Goal: Navigation & Orientation: Find specific page/section

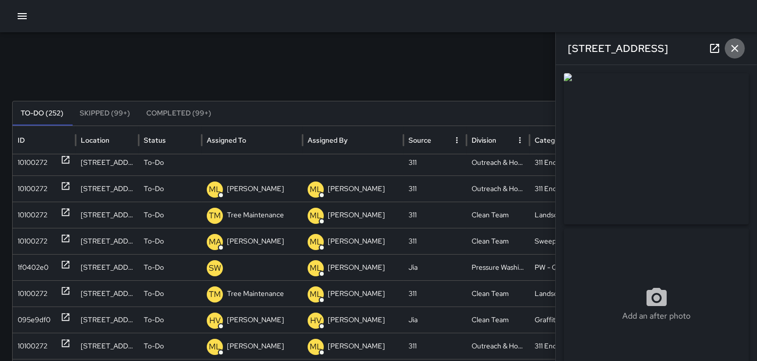
click at [729, 49] on icon "button" at bounding box center [735, 48] width 12 height 12
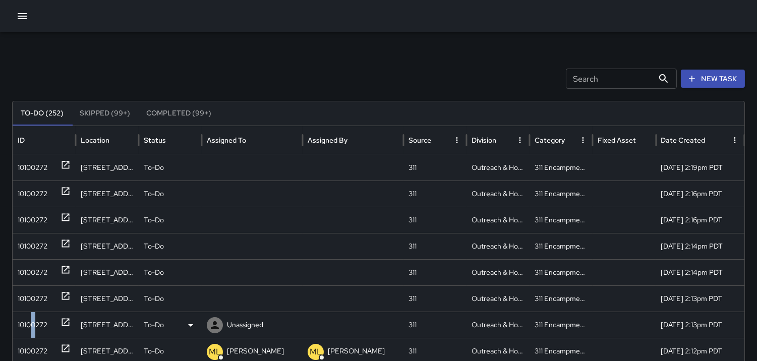
click at [34, 323] on div "10100272" at bounding box center [33, 325] width 30 height 26
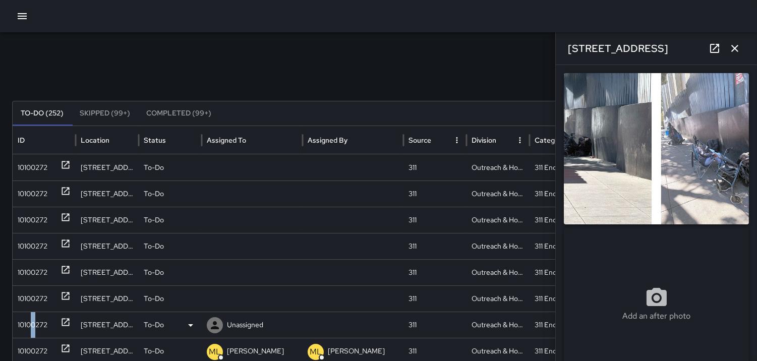
click at [214, 324] on icon at bounding box center [215, 325] width 8 height 8
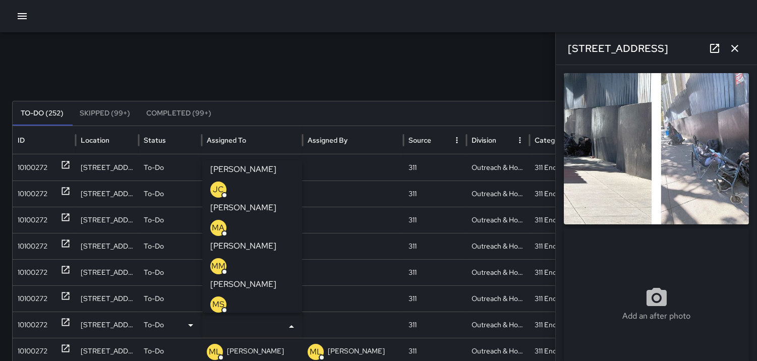
scroll to position [112, 0]
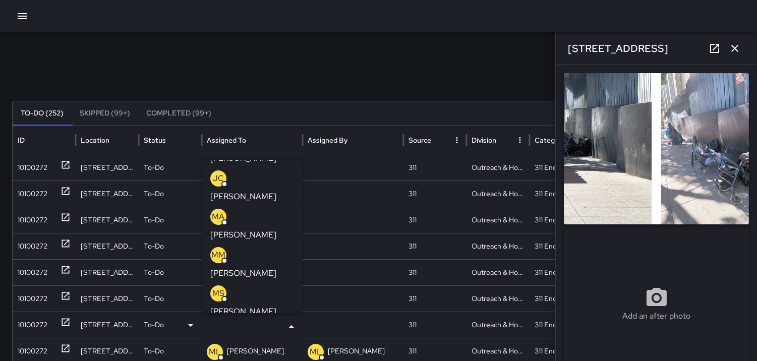
click at [220, 326] on p "ML" at bounding box center [218, 332] width 12 height 12
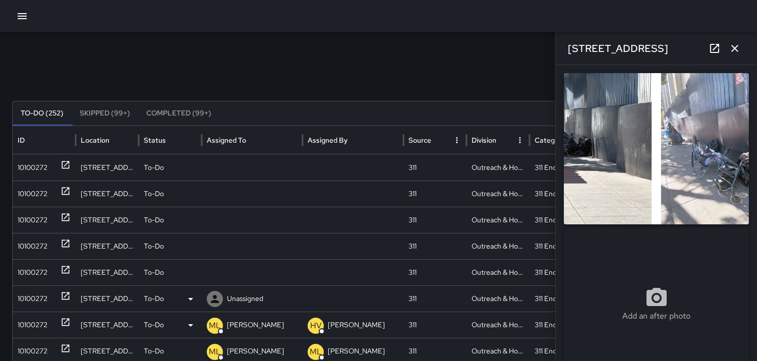
click at [27, 291] on div "10100272" at bounding box center [33, 299] width 30 height 26
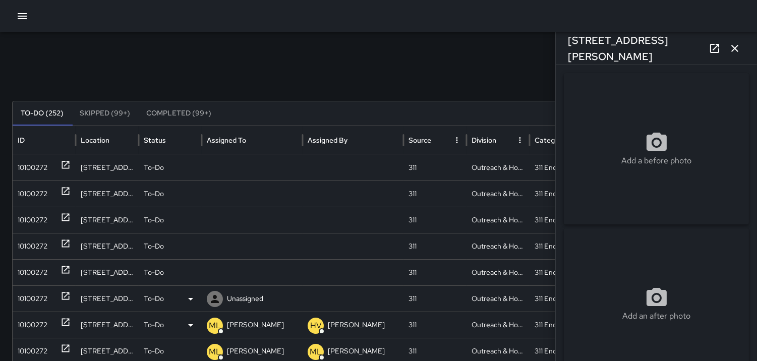
type input "**********"
click at [30, 293] on div "10100272" at bounding box center [33, 299] width 30 height 26
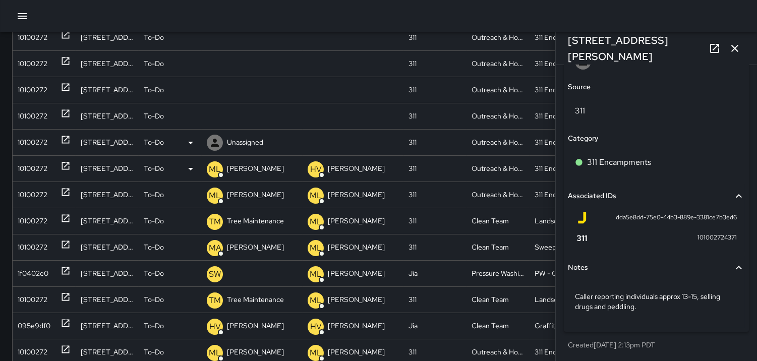
scroll to position [187, 0]
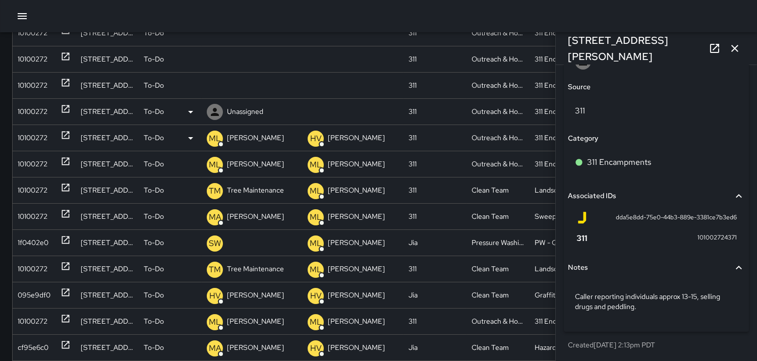
click at [32, 106] on div "10100272" at bounding box center [33, 112] width 30 height 26
click at [213, 111] on icon at bounding box center [215, 112] width 12 height 12
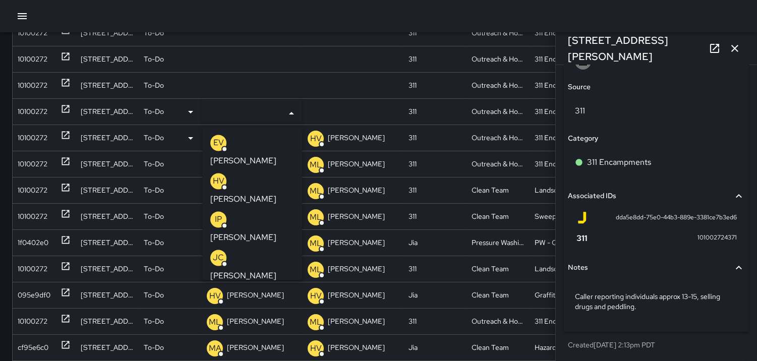
click at [216, 175] on p "HV" at bounding box center [219, 181] width 12 height 12
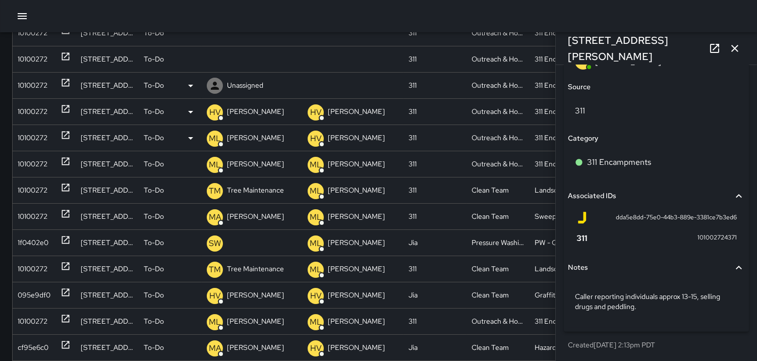
click at [33, 81] on div "10100272" at bounding box center [33, 86] width 30 height 26
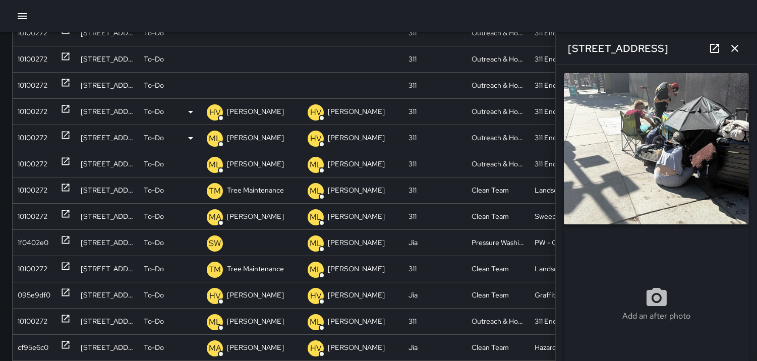
drag, startPoint x: 710, startPoint y: 118, endPoint x: 703, endPoint y: 120, distance: 7.2
click at [708, 119] on img at bounding box center [656, 148] width 185 height 151
click at [691, 157] on img at bounding box center [656, 148] width 185 height 151
click at [42, 84] on div "10100272" at bounding box center [33, 86] width 30 height 26
click at [212, 83] on icon at bounding box center [215, 86] width 12 height 12
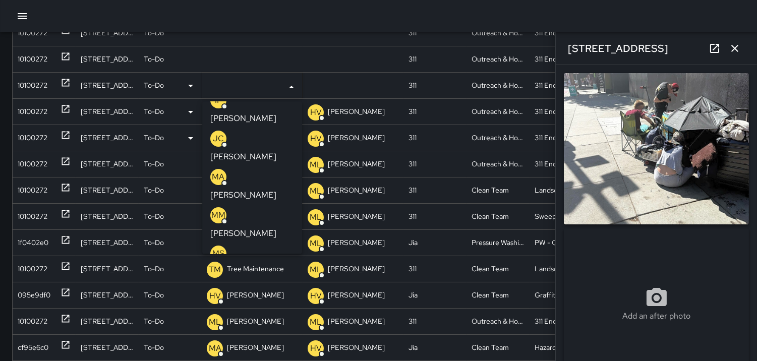
scroll to position [112, 0]
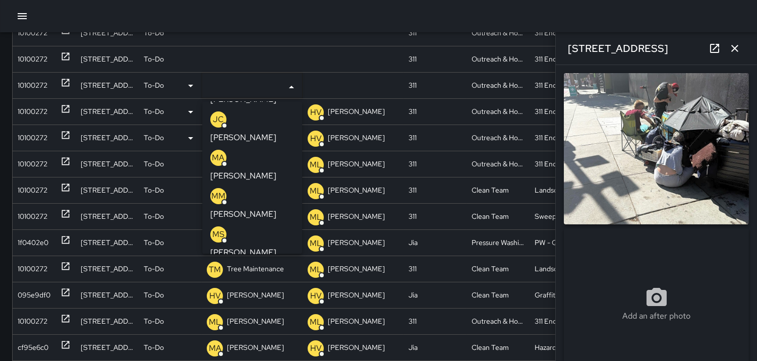
click at [218, 267] on p "ML" at bounding box center [218, 273] width 12 height 12
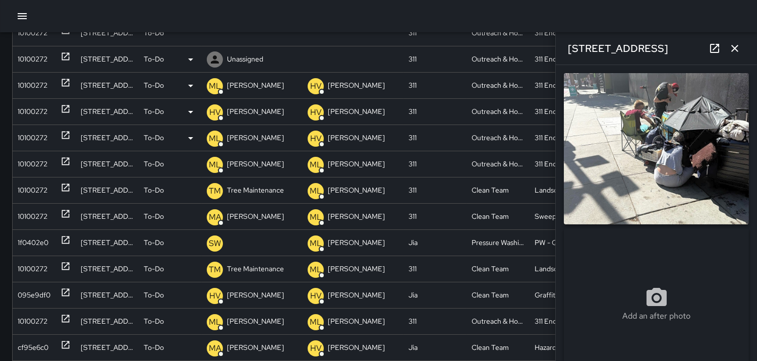
click at [34, 55] on div "10100272" at bounding box center [33, 59] width 30 height 26
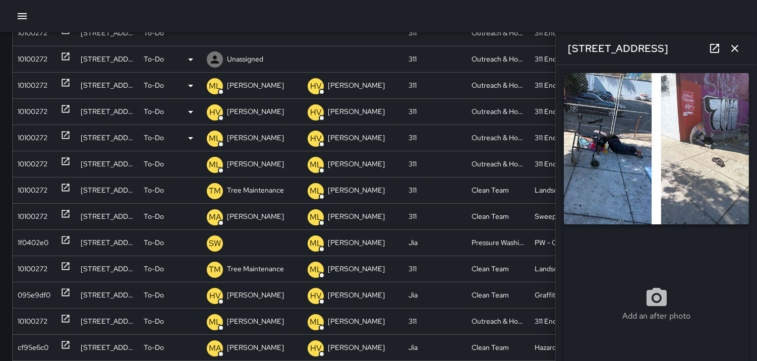
type input "**********"
click at [215, 56] on icon at bounding box center [215, 59] width 12 height 12
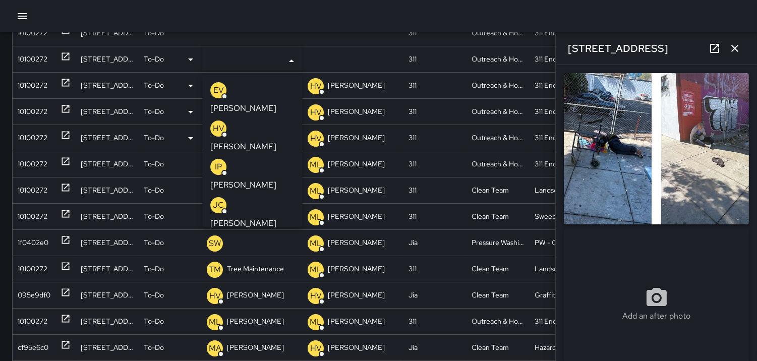
scroll to position [56, 0]
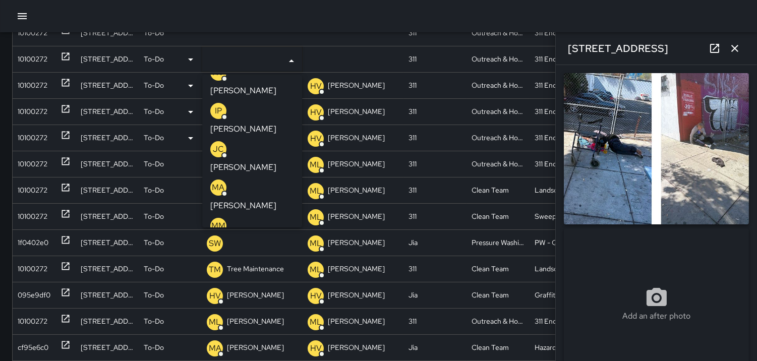
click at [215, 296] on p "ML" at bounding box center [218, 302] width 12 height 12
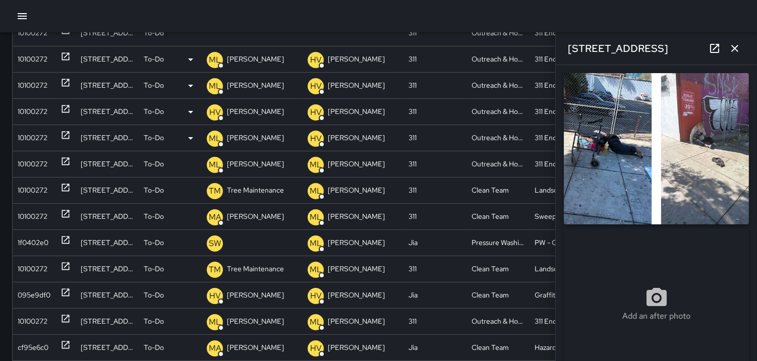
scroll to position [131, 0]
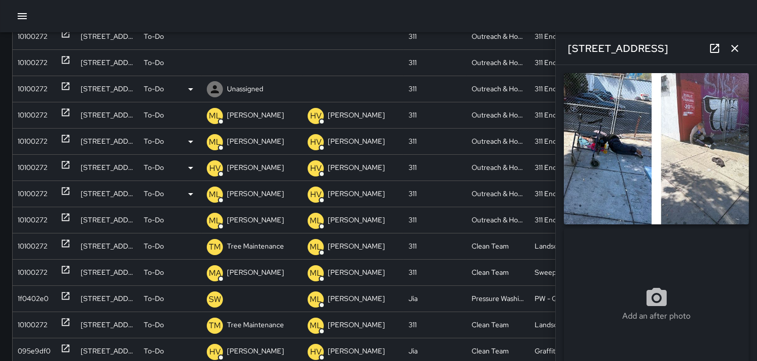
click at [26, 91] on div "10100272" at bounding box center [33, 89] width 30 height 26
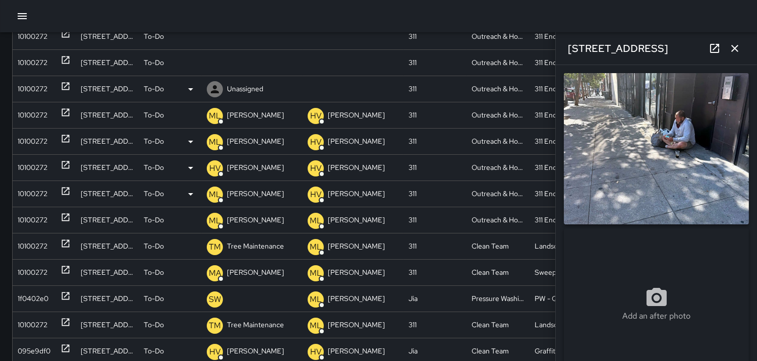
click at [215, 89] on icon at bounding box center [215, 89] width 8 height 8
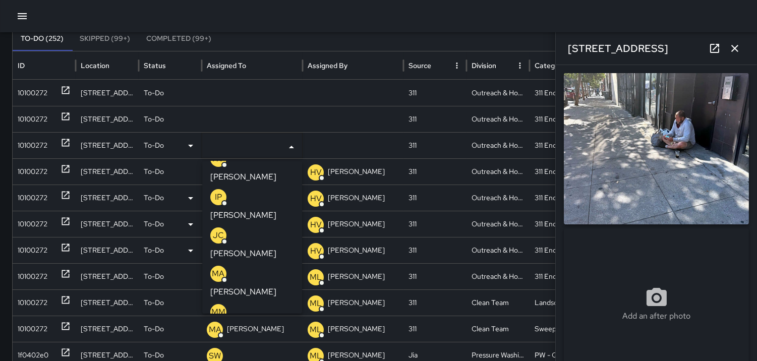
scroll to position [112, 0]
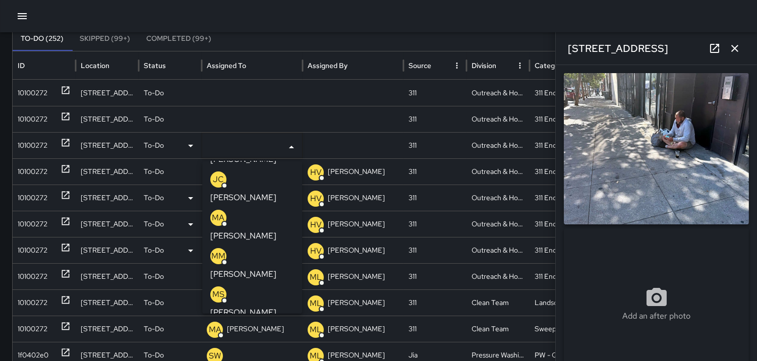
drag, startPoint x: 219, startPoint y: 237, endPoint x: 202, endPoint y: 208, distance: 33.2
click at [219, 327] on p "ML" at bounding box center [218, 333] width 12 height 12
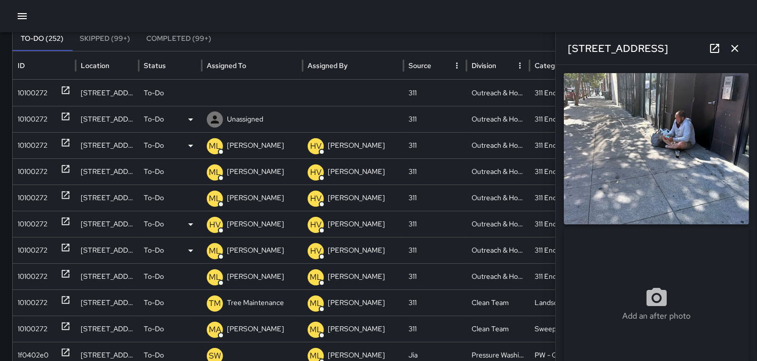
click at [39, 114] on div "10100272" at bounding box center [33, 119] width 30 height 26
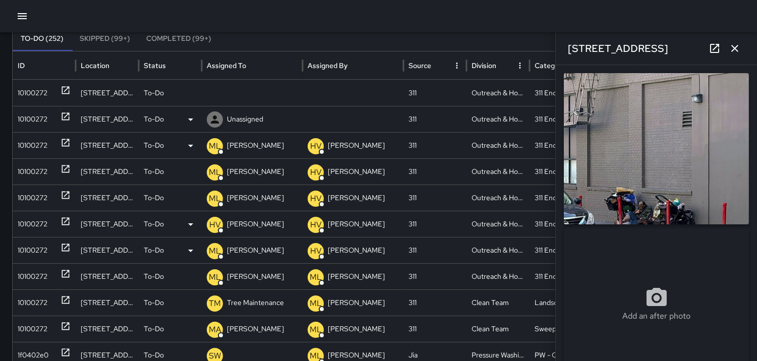
type input "**********"
click at [219, 117] on icon at bounding box center [215, 119] width 12 height 12
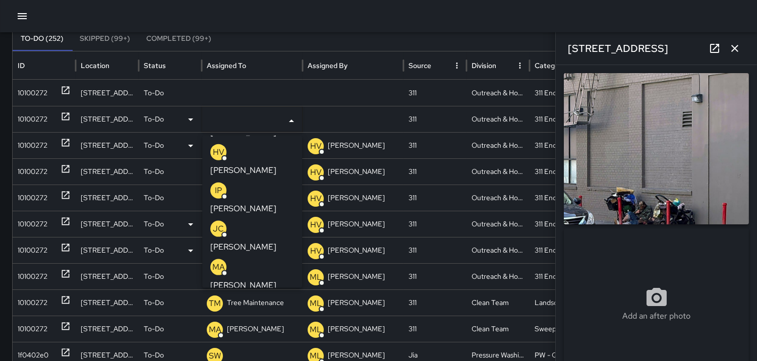
scroll to position [56, 0]
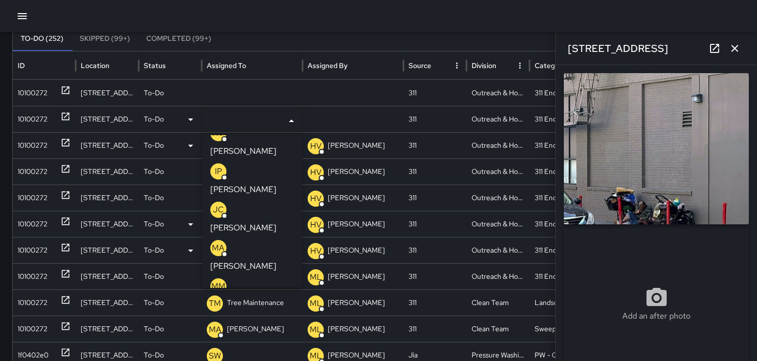
click at [219, 357] on p "ML" at bounding box center [218, 363] width 12 height 12
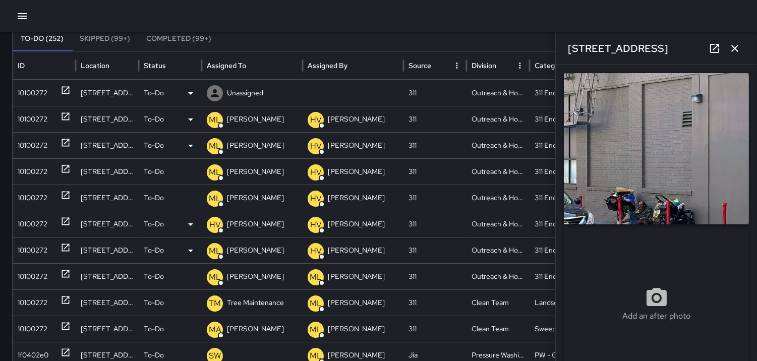
click at [47, 87] on div "10100272" at bounding box center [33, 93] width 30 height 26
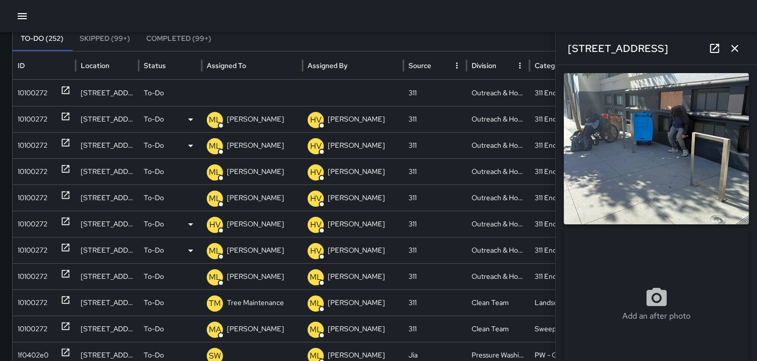
type input "**********"
click at [217, 88] on icon at bounding box center [215, 93] width 12 height 12
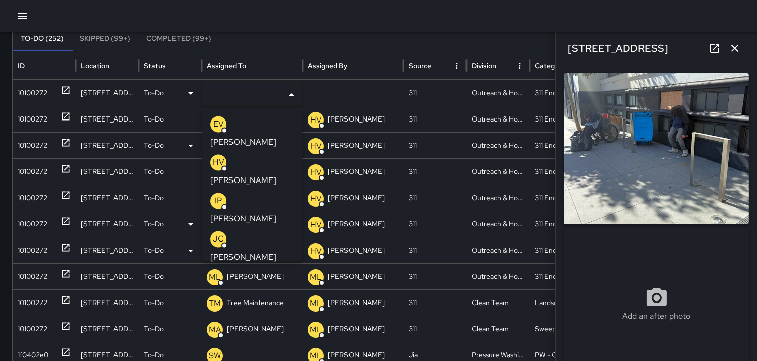
click at [216, 156] on p "HV" at bounding box center [219, 162] width 12 height 12
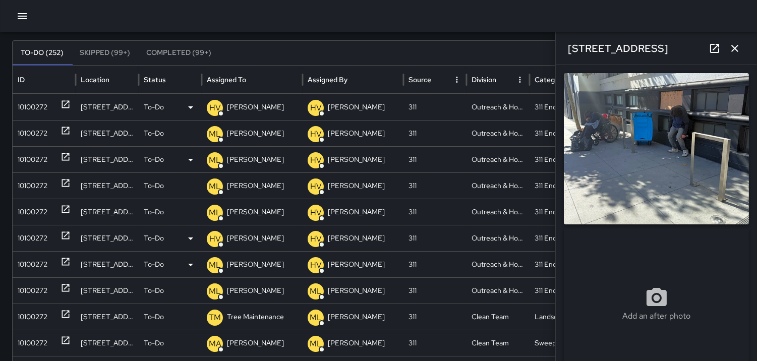
scroll to position [19, 0]
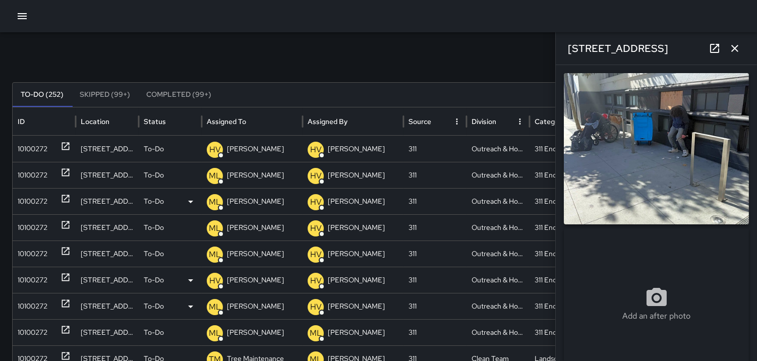
click at [735, 48] on icon "button" at bounding box center [734, 48] width 7 height 7
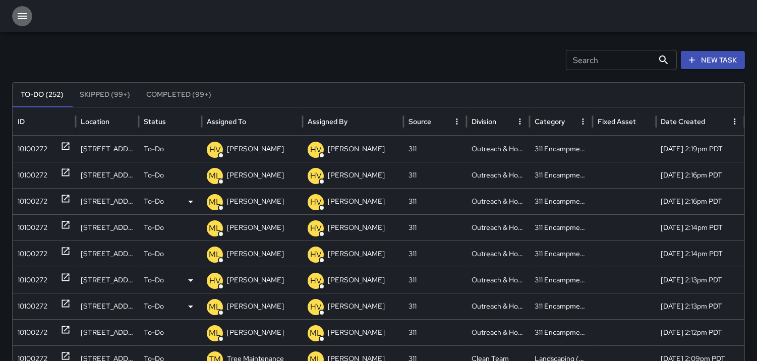
click at [21, 19] on icon "button" at bounding box center [22, 16] width 12 height 12
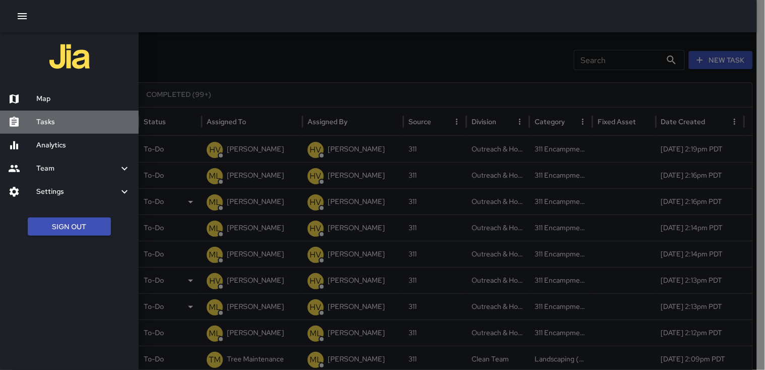
click at [64, 117] on h6 "Tasks" at bounding box center [83, 121] width 94 height 11
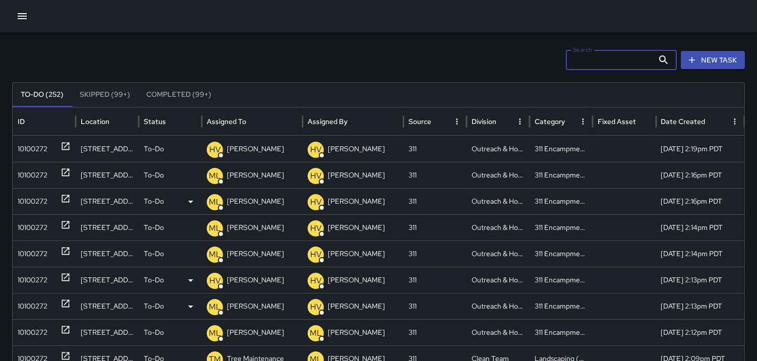
click at [583, 56] on input "Search" at bounding box center [610, 60] width 88 height 20
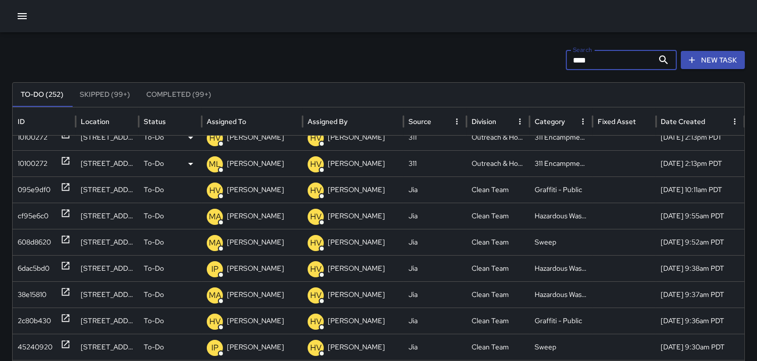
scroll to position [157, 0]
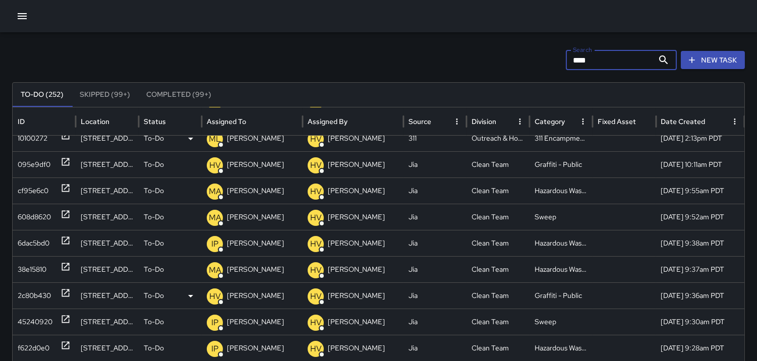
type input "****"
click at [37, 295] on div "2c80b430" at bounding box center [34, 296] width 33 height 26
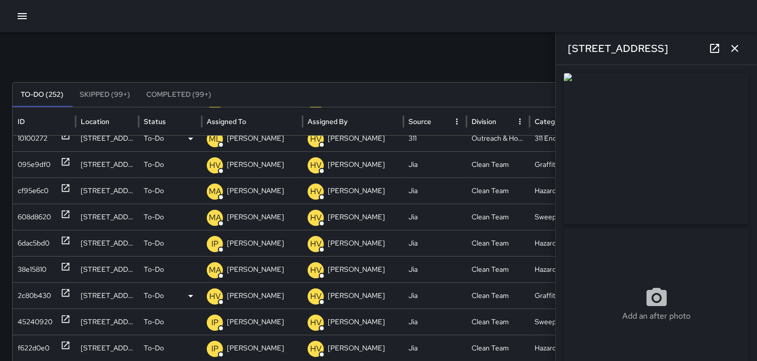
type input "**********"
click at [213, 294] on p "HV" at bounding box center [215, 296] width 12 height 12
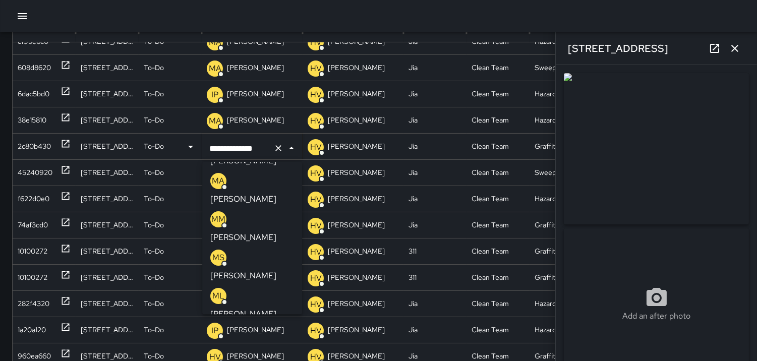
scroll to position [168, 0]
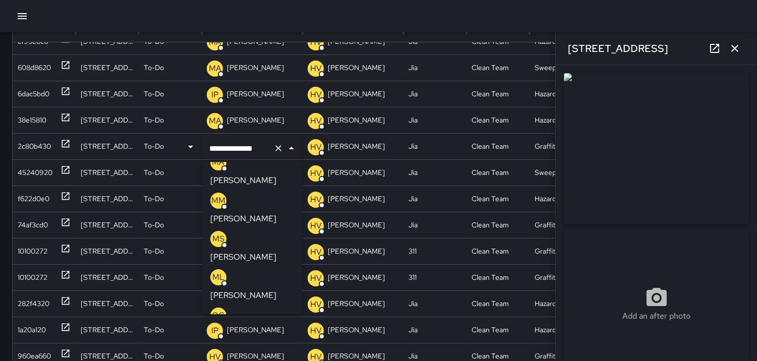
click at [220, 310] on p "OG" at bounding box center [218, 316] width 13 height 12
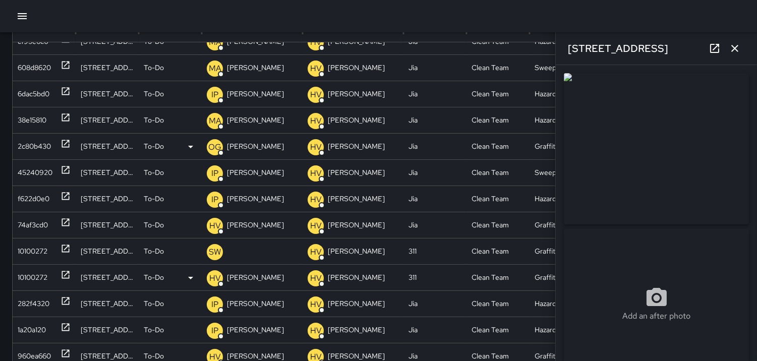
click at [37, 271] on div "10100272" at bounding box center [33, 278] width 30 height 26
type input "**********"
click at [47, 218] on div "74af3cd0" at bounding box center [33, 225] width 30 height 26
type input "**********"
click at [215, 225] on p "HV" at bounding box center [215, 226] width 12 height 12
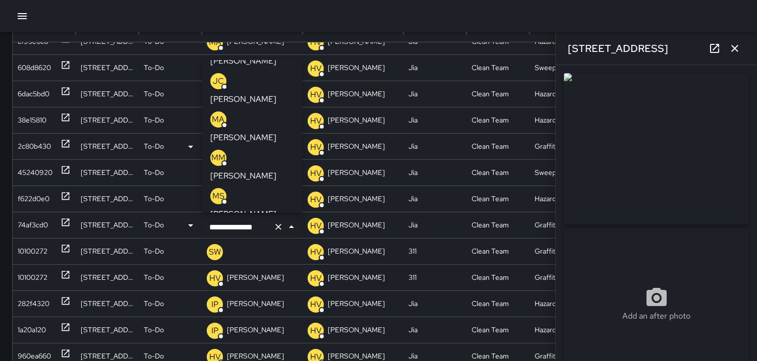
scroll to position [112, 0]
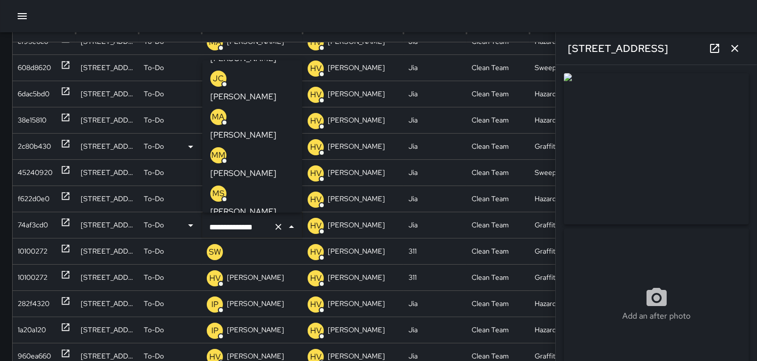
click at [216, 264] on p "OG" at bounding box center [218, 270] width 13 height 12
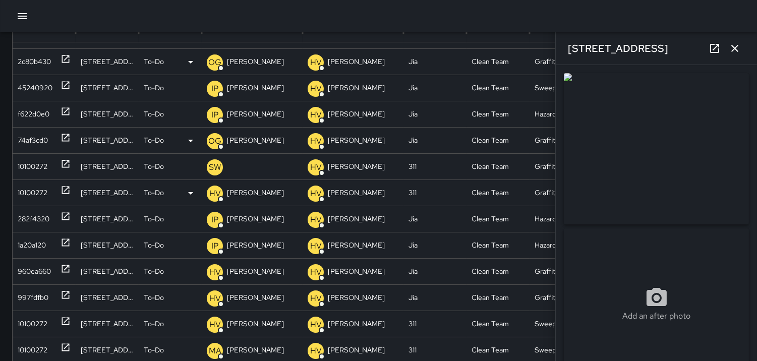
scroll to position [314, 0]
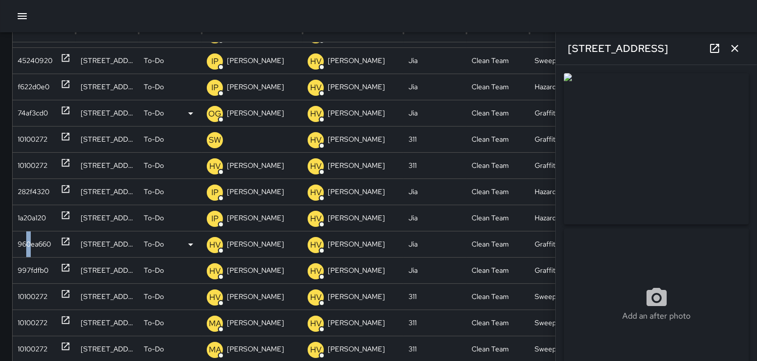
click at [30, 240] on div "960ea660" at bounding box center [34, 244] width 33 height 26
click at [215, 243] on p "HV" at bounding box center [215, 245] width 12 height 12
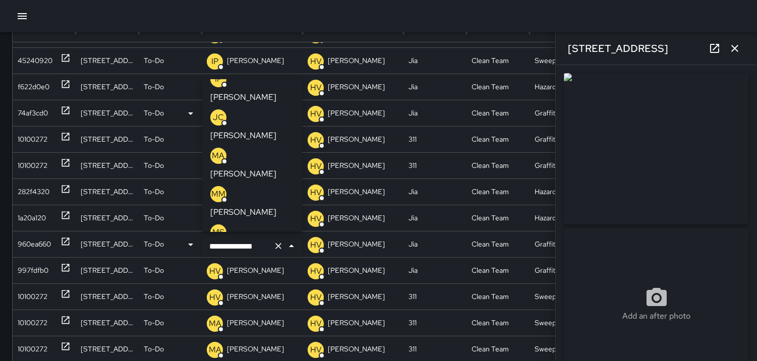
scroll to position [112, 0]
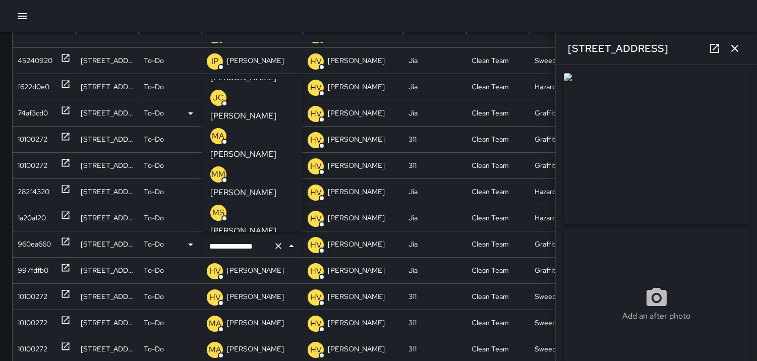
click at [219, 283] on p "OG" at bounding box center [218, 289] width 13 height 12
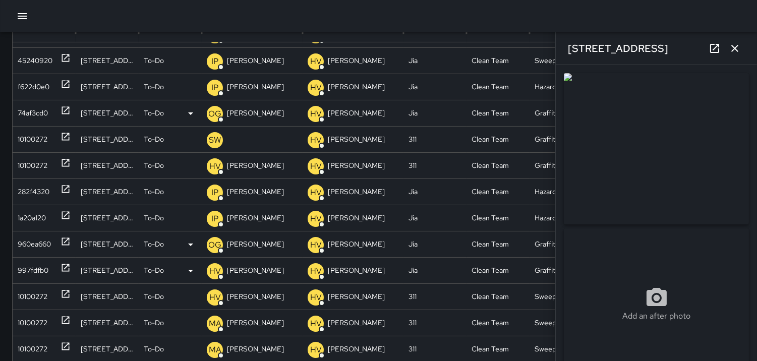
click at [29, 263] on div "997fdfb0" at bounding box center [33, 271] width 31 height 26
type input "**********"
click at [215, 269] on p "HV" at bounding box center [215, 271] width 12 height 12
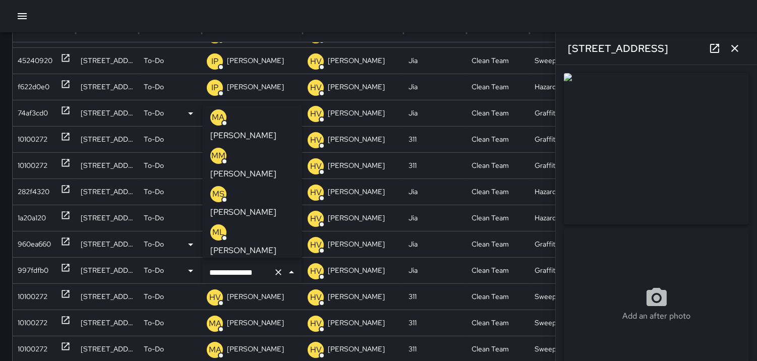
scroll to position [168, 0]
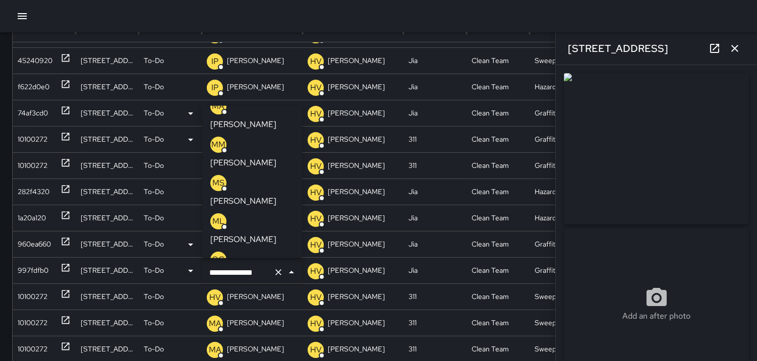
click at [214, 253] on p "OG" at bounding box center [218, 259] width 13 height 12
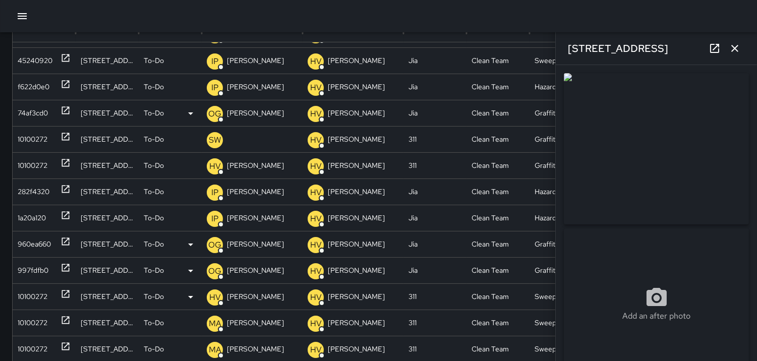
click at [27, 295] on div "10100272" at bounding box center [33, 297] width 30 height 26
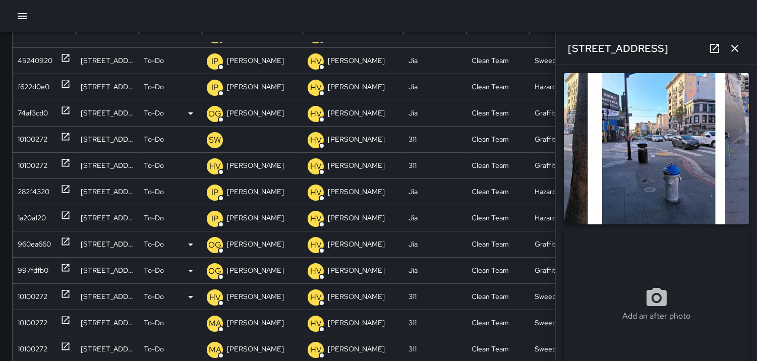
click at [210, 293] on p "HV" at bounding box center [215, 297] width 12 height 12
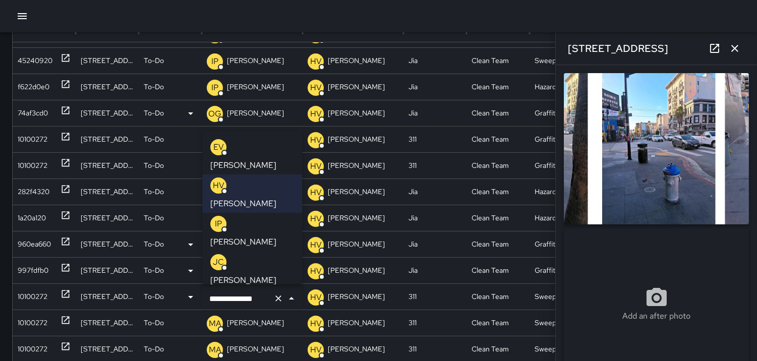
click at [217, 294] on p "MA" at bounding box center [218, 300] width 13 height 12
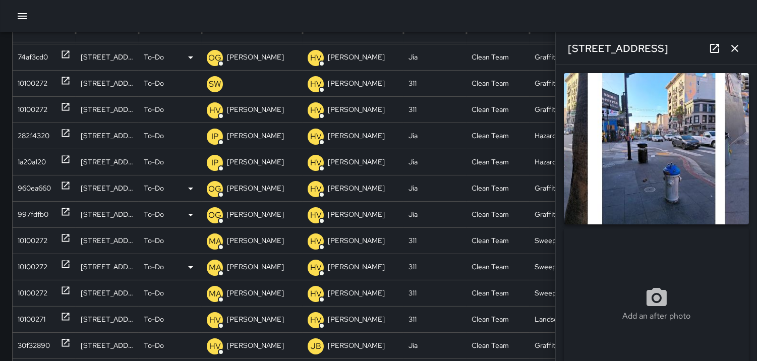
scroll to position [419, 0]
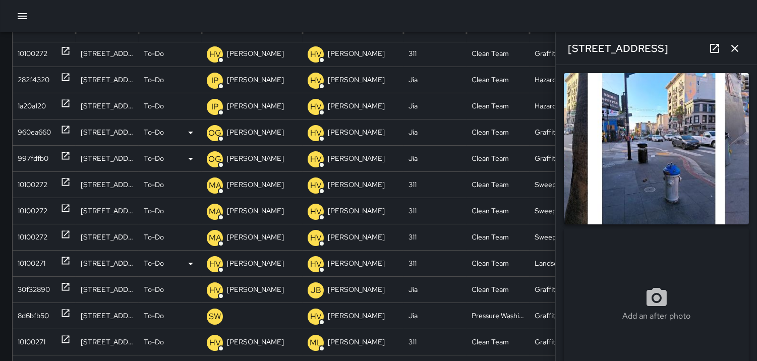
click at [40, 260] on div "10100271" at bounding box center [32, 264] width 28 height 26
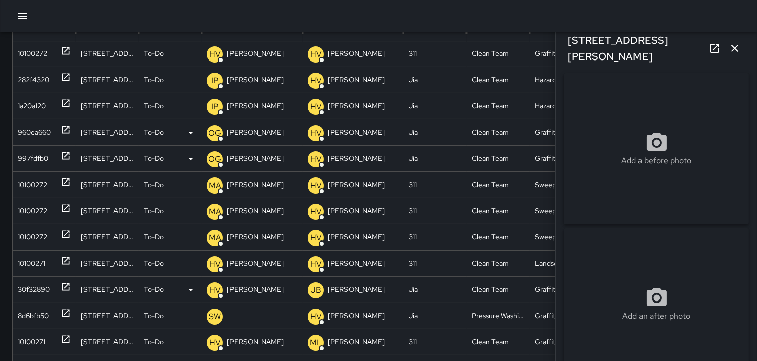
click at [26, 283] on div "30f32890" at bounding box center [34, 290] width 32 height 26
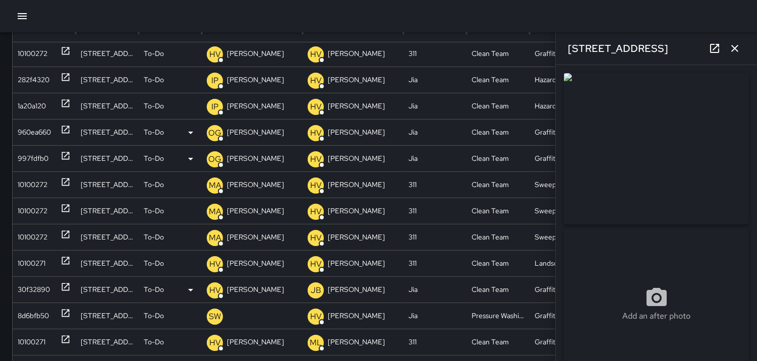
type input "**********"
click at [215, 291] on p "HV" at bounding box center [215, 290] width 12 height 12
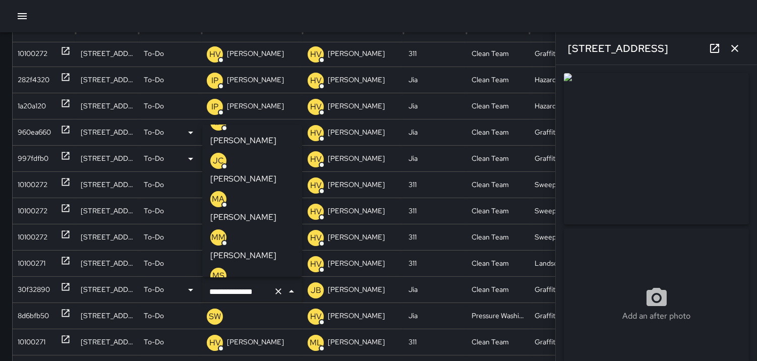
scroll to position [112, 0]
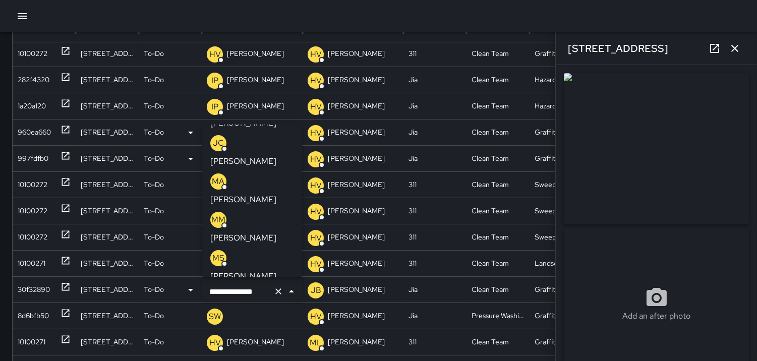
click at [216, 328] on p "OG" at bounding box center [218, 334] width 13 height 12
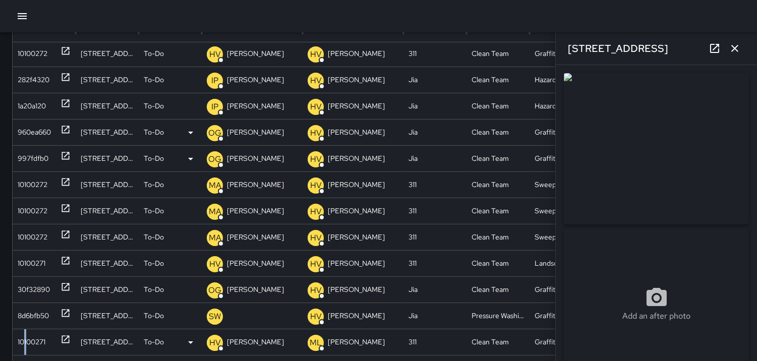
click at [26, 339] on div "10100271" at bounding box center [32, 342] width 28 height 26
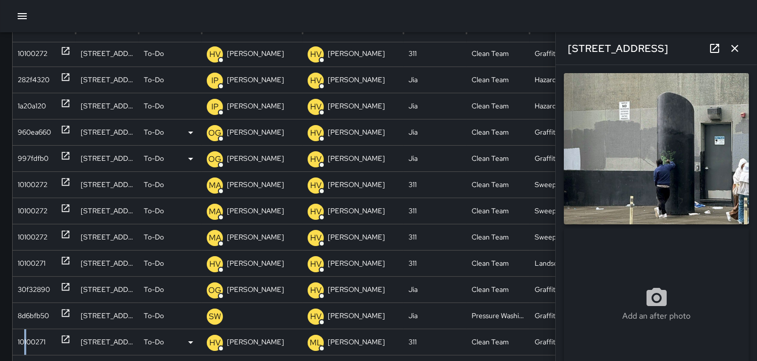
click at [214, 339] on p "HV" at bounding box center [215, 343] width 12 height 12
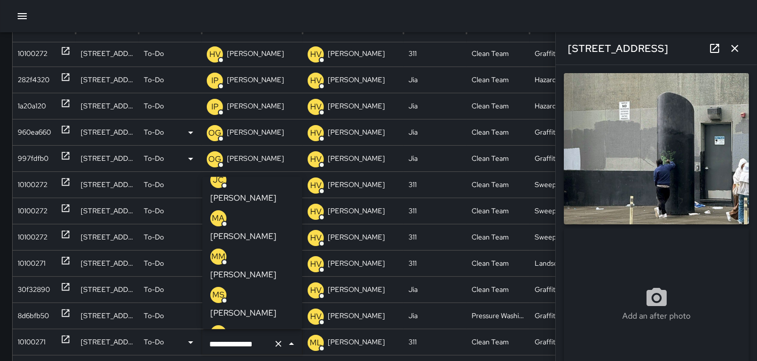
scroll to position [71, 0]
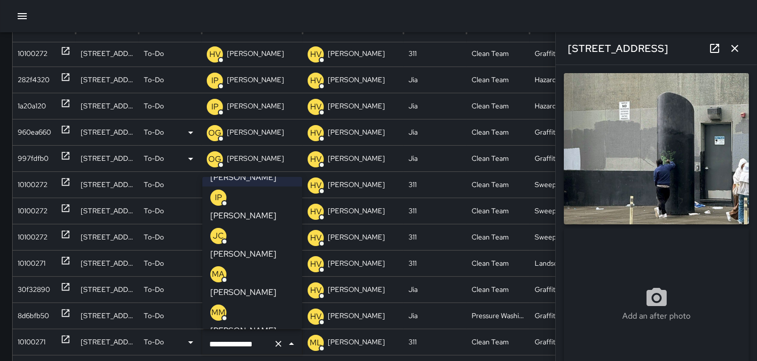
click at [219, 344] on p "MS" at bounding box center [218, 350] width 12 height 12
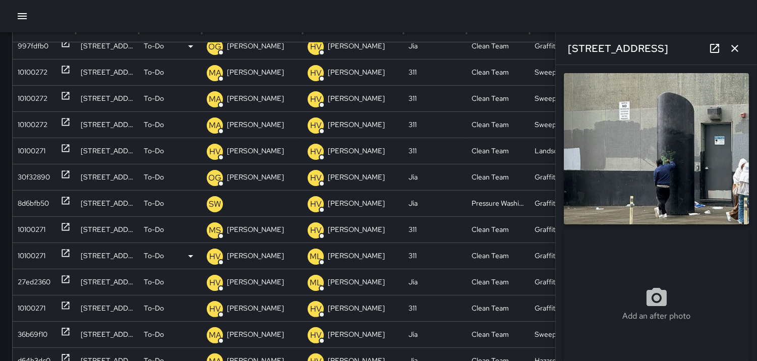
scroll to position [575, 0]
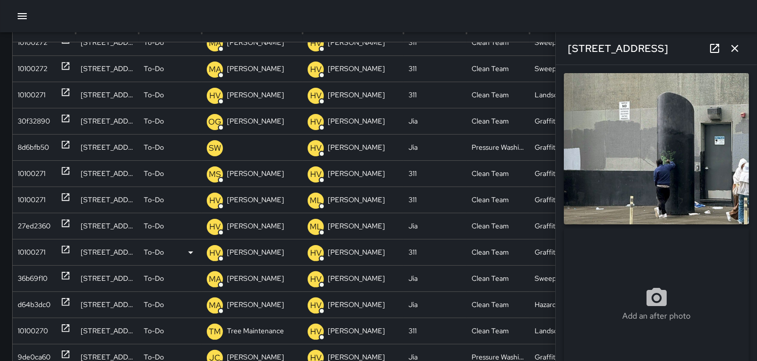
click at [32, 250] on div "10100271" at bounding box center [32, 253] width 28 height 26
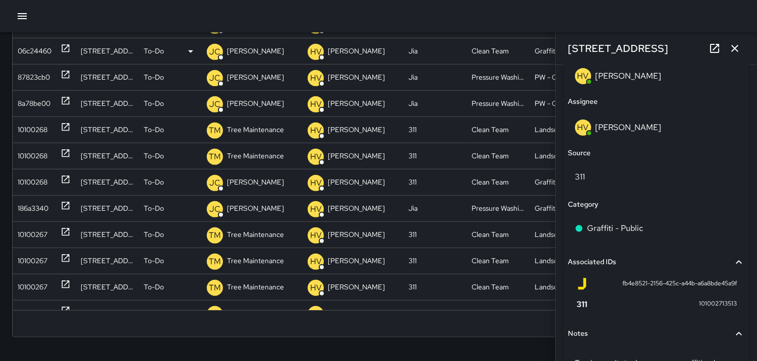
scroll to position [932, 0]
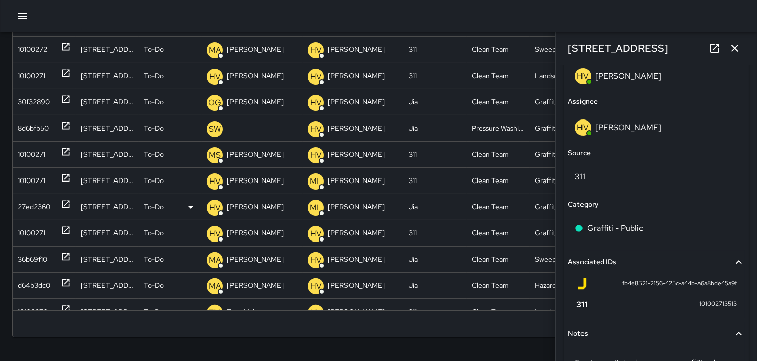
click at [26, 203] on div "27ed2360" at bounding box center [34, 207] width 33 height 26
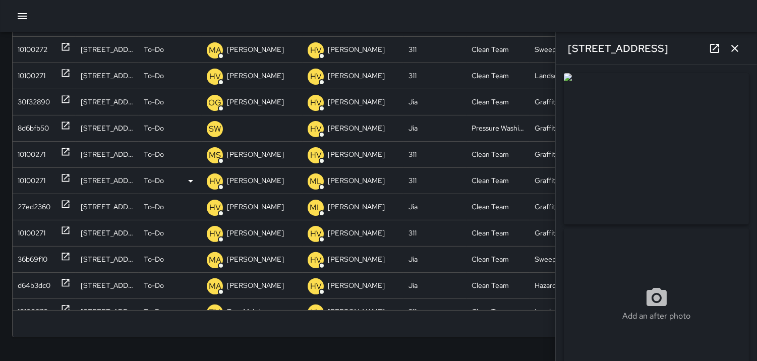
click at [36, 182] on div "10100271" at bounding box center [32, 181] width 28 height 26
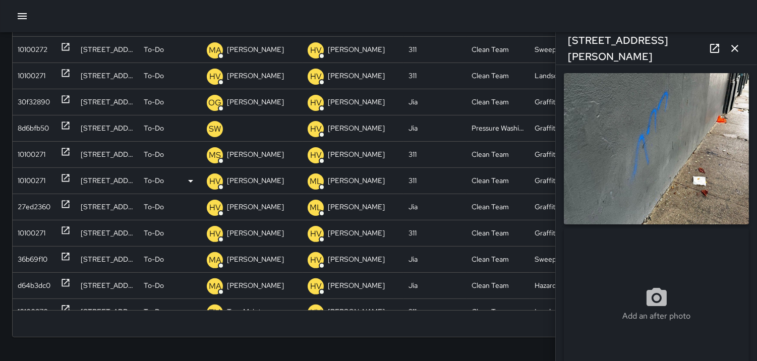
type input "**********"
click at [216, 180] on p "HV" at bounding box center [215, 181] width 12 height 12
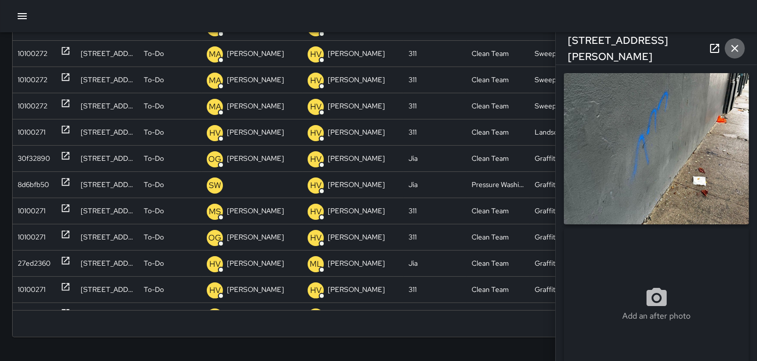
click at [737, 50] on icon "button" at bounding box center [734, 48] width 7 height 7
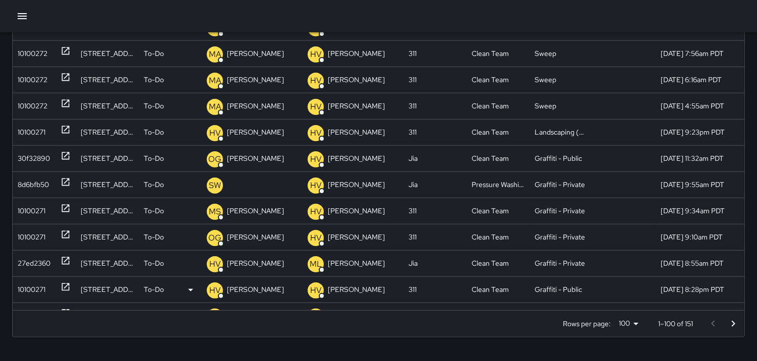
click at [33, 283] on div "10100271" at bounding box center [32, 290] width 28 height 26
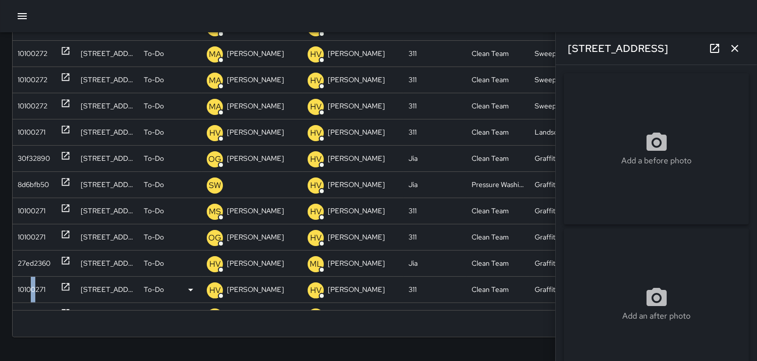
type input "**********"
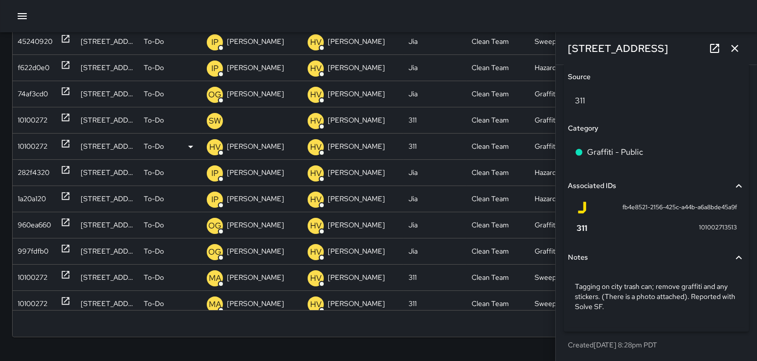
click at [31, 140] on div "10100272" at bounding box center [33, 147] width 30 height 26
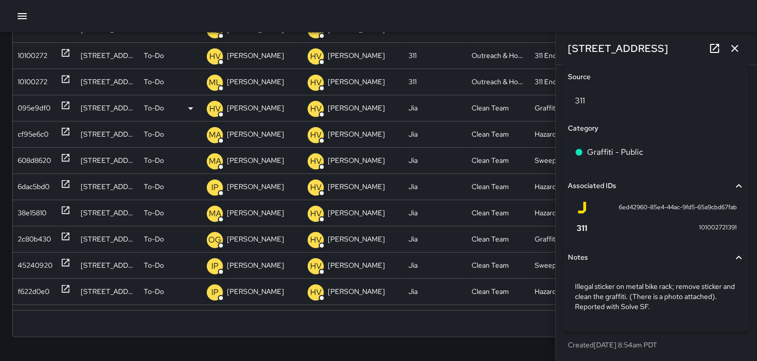
click at [32, 106] on div "095e9df0" at bounding box center [34, 108] width 33 height 26
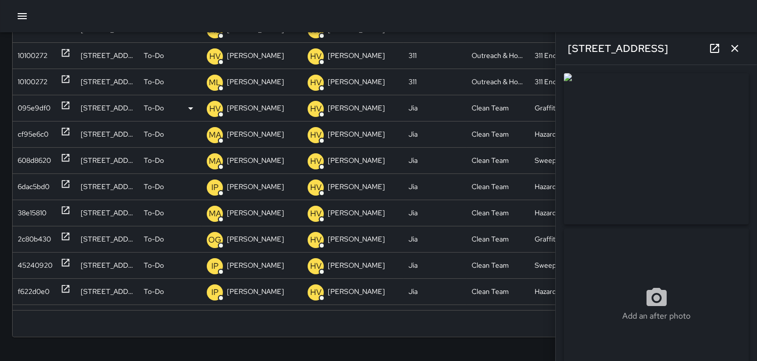
click at [213, 109] on p "HV" at bounding box center [215, 109] width 12 height 12
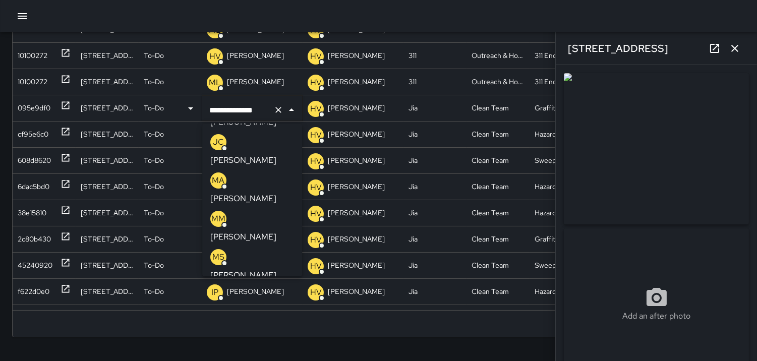
click at [222, 328] on p "OG" at bounding box center [218, 334] width 13 height 12
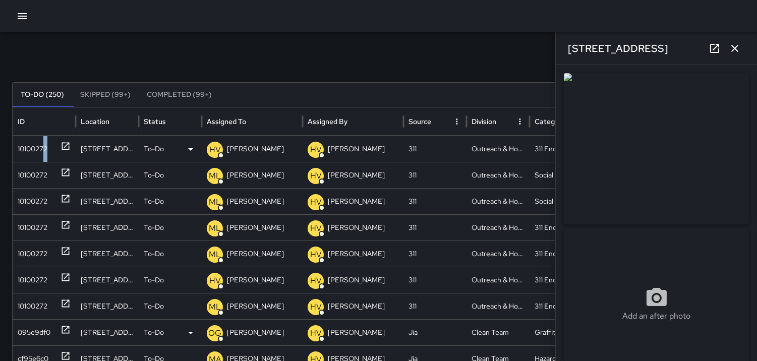
click at [47, 147] on div "10100272" at bounding box center [33, 149] width 30 height 26
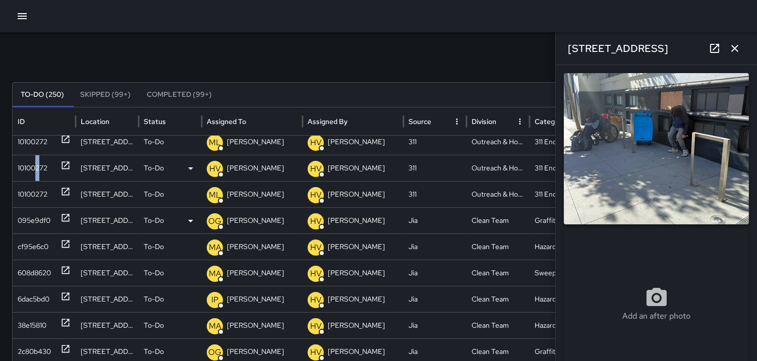
click at [39, 166] on div "10100272" at bounding box center [33, 168] width 30 height 26
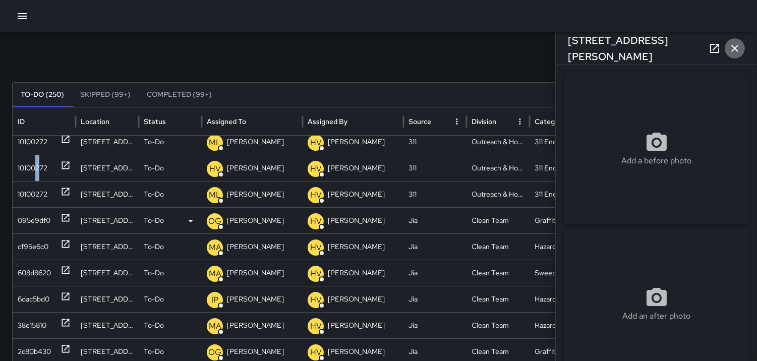
click at [734, 49] on icon "button" at bounding box center [735, 48] width 12 height 12
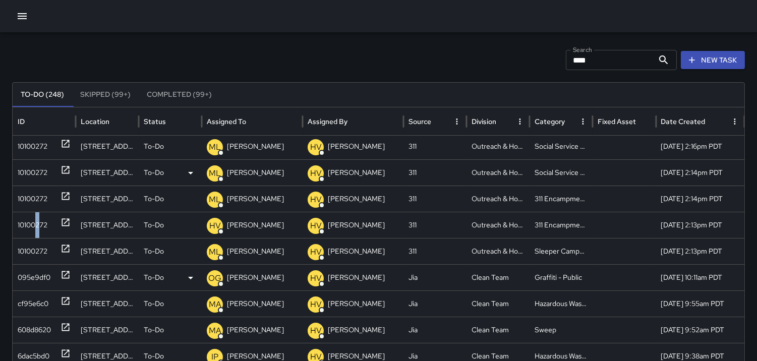
scroll to position [0, 0]
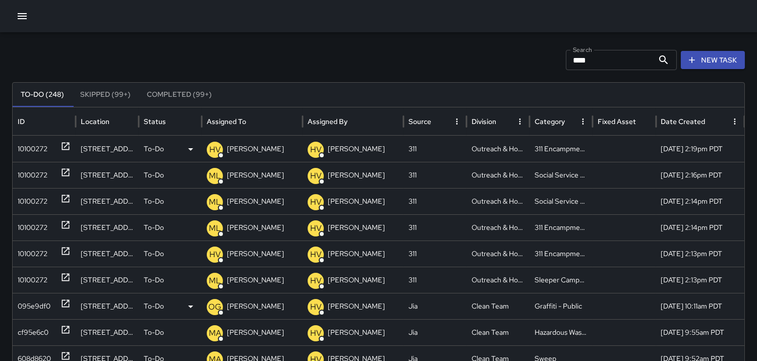
click at [34, 140] on div "10100272" at bounding box center [33, 149] width 30 height 26
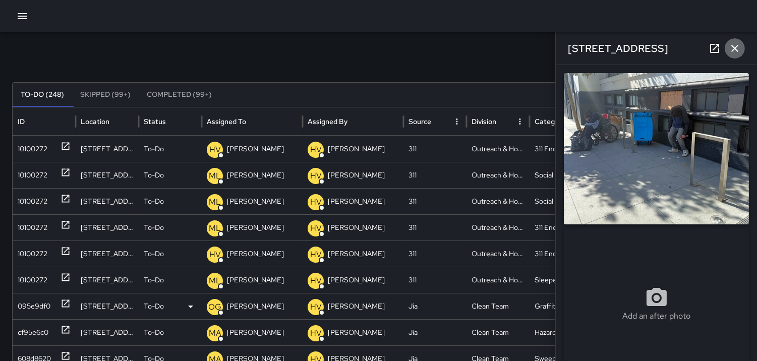
click at [734, 53] on icon "button" at bounding box center [735, 48] width 12 height 12
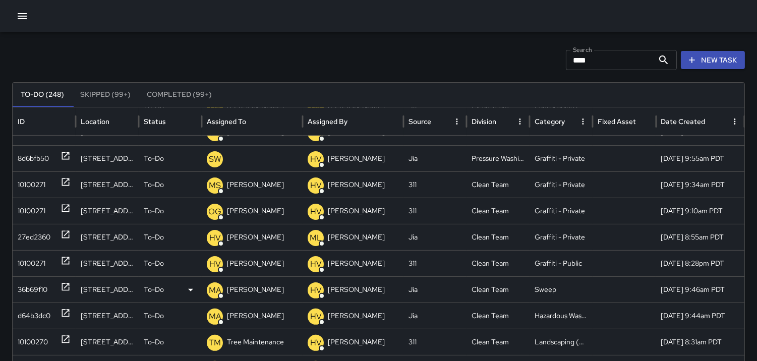
scroll to position [575, 0]
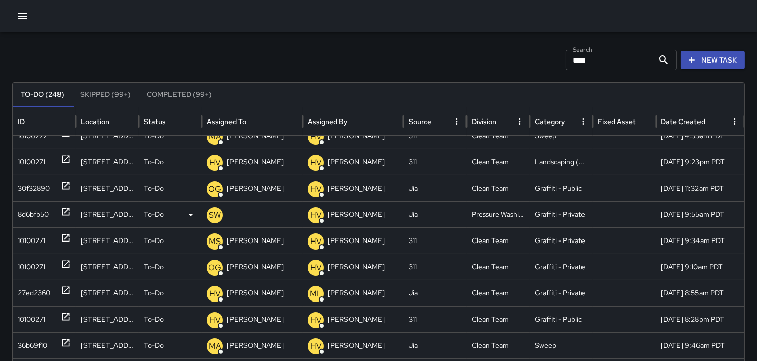
click at [32, 208] on div "8d6bfb50" at bounding box center [33, 215] width 31 height 26
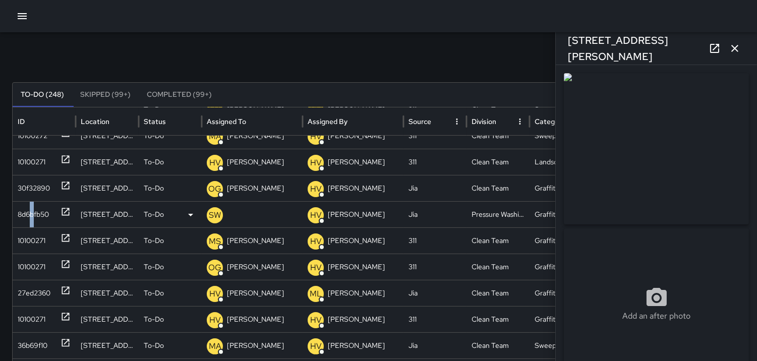
type input "**********"
click at [738, 46] on icon "button" at bounding box center [734, 48] width 7 height 7
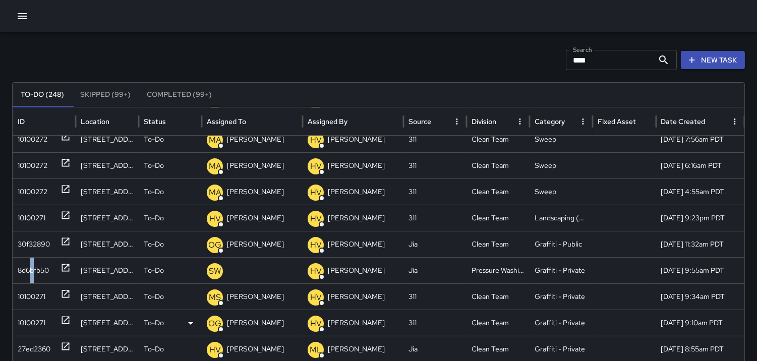
scroll to position [475, 0]
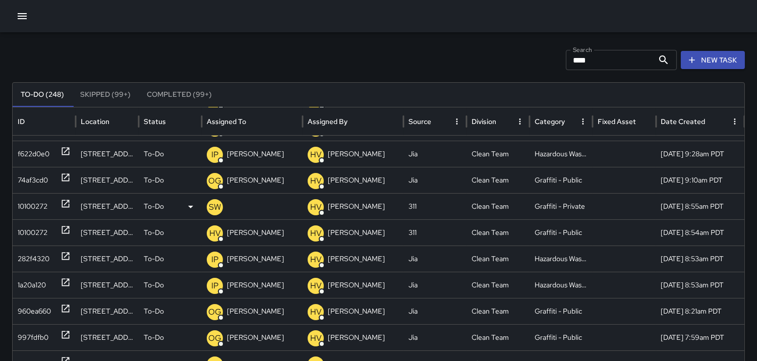
click at [40, 204] on div "10100272" at bounding box center [33, 207] width 30 height 26
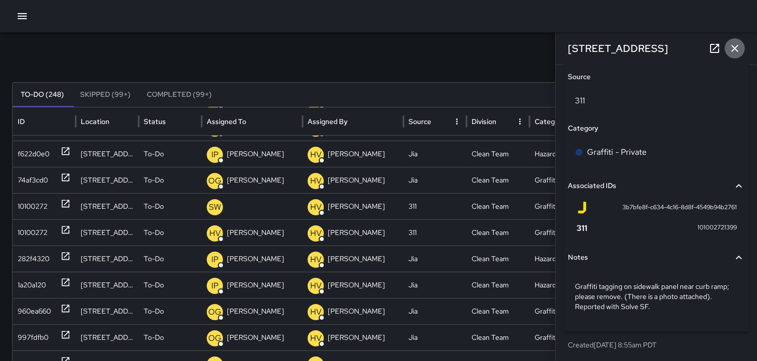
click at [739, 48] on icon "button" at bounding box center [735, 48] width 12 height 12
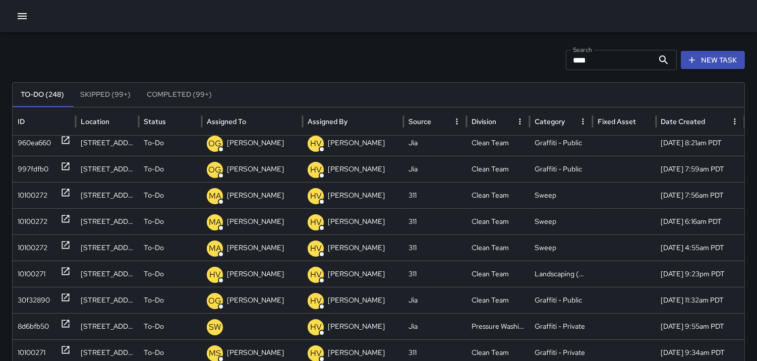
click at [604, 59] on input "****" at bounding box center [610, 60] width 88 height 20
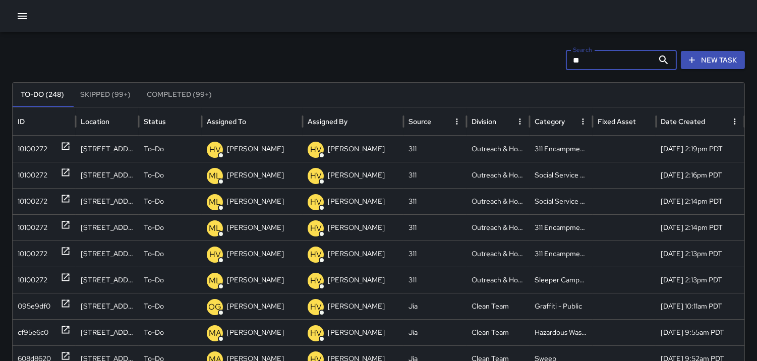
type input "*"
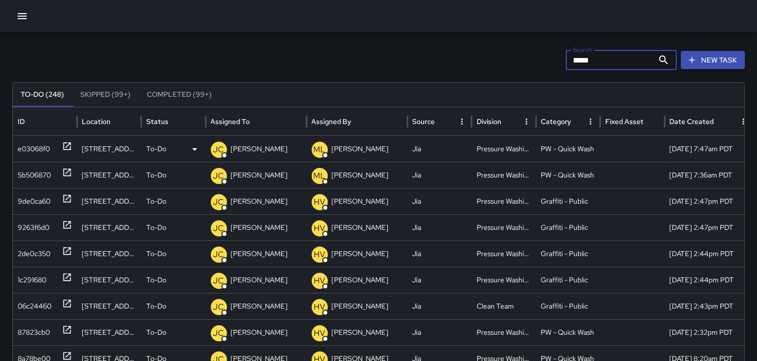
type input "*****"
click at [23, 147] on div "e03068f0" at bounding box center [34, 149] width 32 height 26
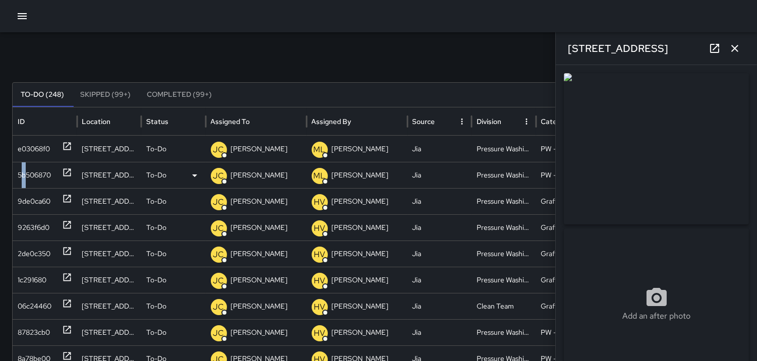
click at [25, 170] on div "5b506870" at bounding box center [34, 175] width 33 height 26
click at [28, 194] on div "9de0ca60" at bounding box center [34, 202] width 33 height 26
type input "**********"
click at [32, 220] on div "9263f6d0" at bounding box center [34, 228] width 32 height 26
click at [34, 248] on div "2de0c350" at bounding box center [34, 254] width 33 height 26
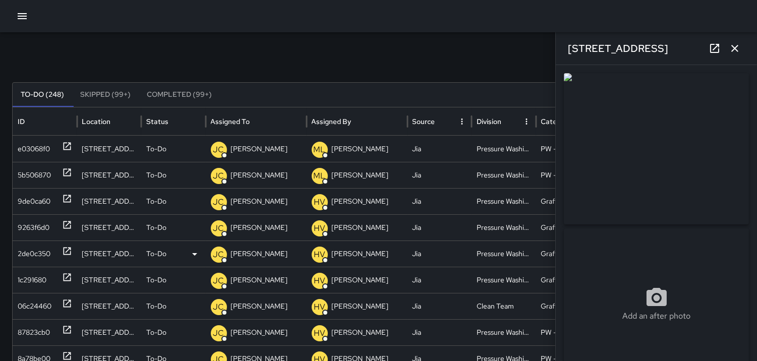
type input "**********"
click at [36, 278] on div "1c291680" at bounding box center [32, 280] width 29 height 26
click at [44, 276] on div "1c291680" at bounding box center [32, 280] width 29 height 26
click at [31, 276] on div "1c291680" at bounding box center [32, 280] width 29 height 26
click at [32, 280] on div "1c291680" at bounding box center [32, 280] width 29 height 26
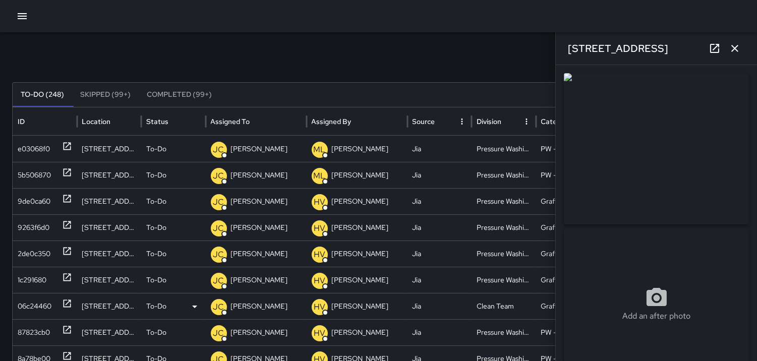
click at [35, 306] on div "06c24460" at bounding box center [35, 306] width 34 height 26
type input "**********"
click at [41, 274] on div "1c291680" at bounding box center [32, 280] width 29 height 26
click at [34, 305] on div "06c24460" at bounding box center [35, 306] width 34 height 26
type input "**********"
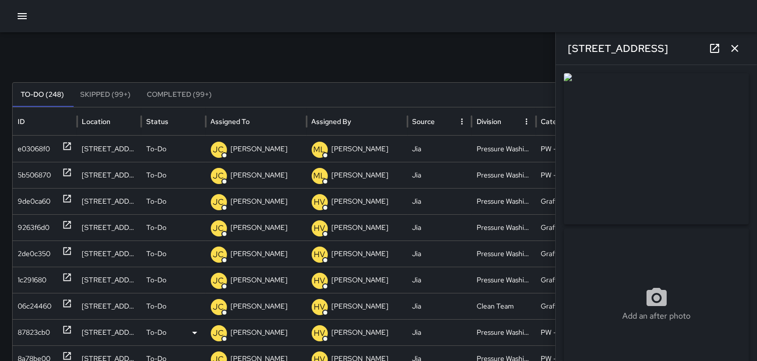
click at [28, 320] on div "87823cb0" at bounding box center [34, 333] width 32 height 26
click at [35, 346] on div "8a78be00" at bounding box center [34, 359] width 33 height 26
type input "**********"
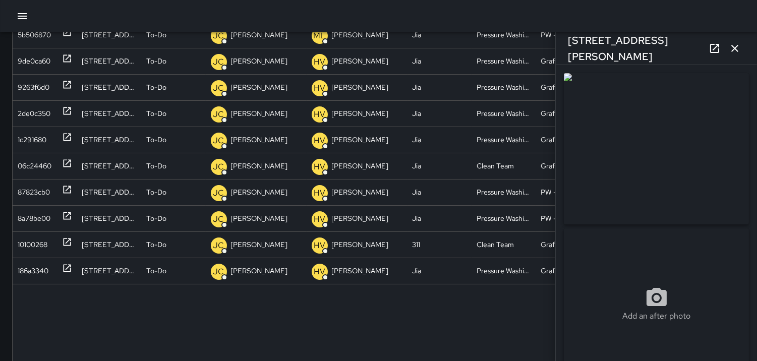
scroll to position [187, 0]
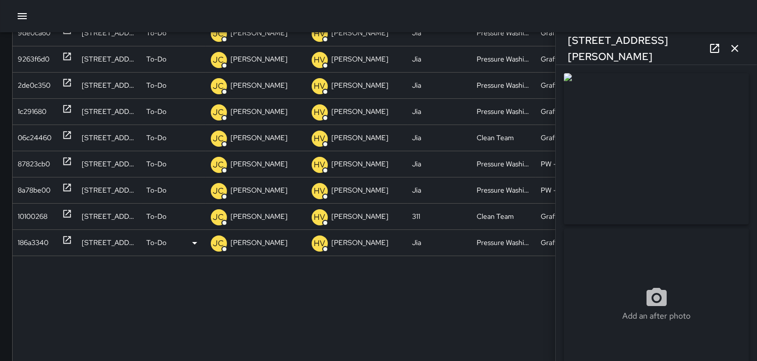
click at [41, 235] on div "186a3340" at bounding box center [33, 243] width 31 height 26
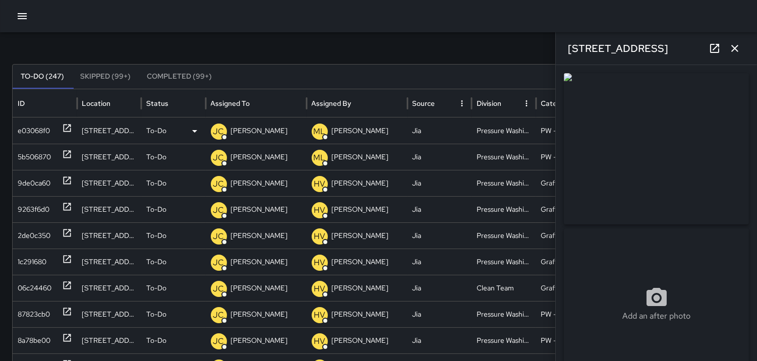
scroll to position [19, 0]
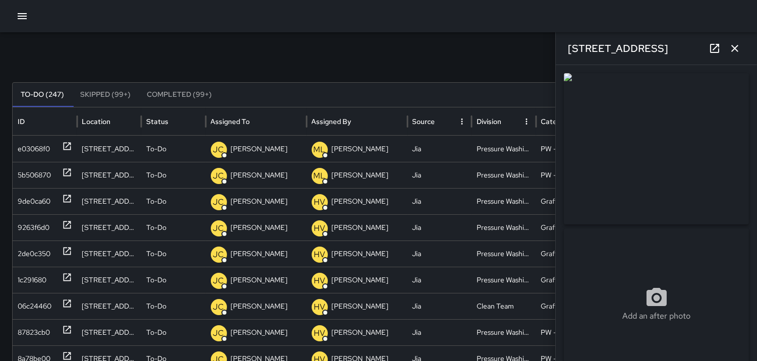
click at [735, 46] on icon "button" at bounding box center [735, 48] width 12 height 12
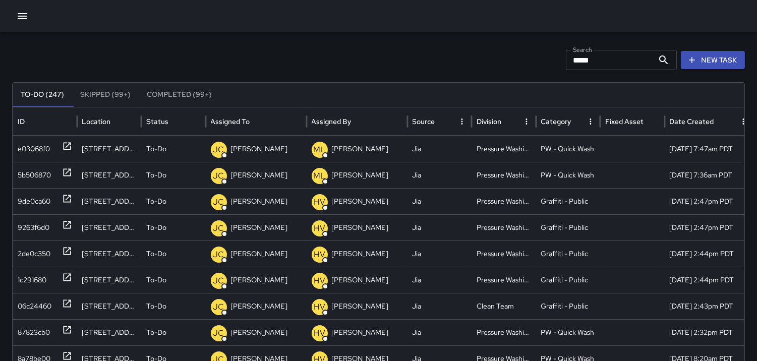
click at [612, 57] on input "*****" at bounding box center [610, 60] width 88 height 20
type input "*"
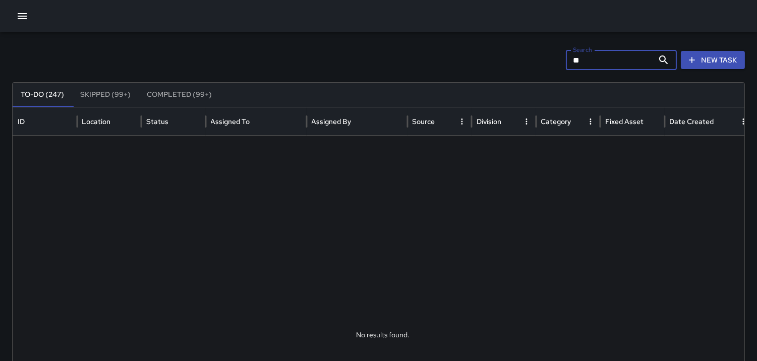
type input "*"
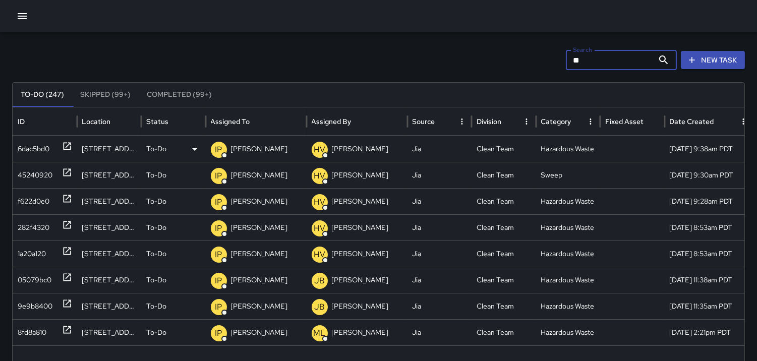
type input "**"
click at [32, 139] on div "6dac5bd0" at bounding box center [34, 149] width 32 height 26
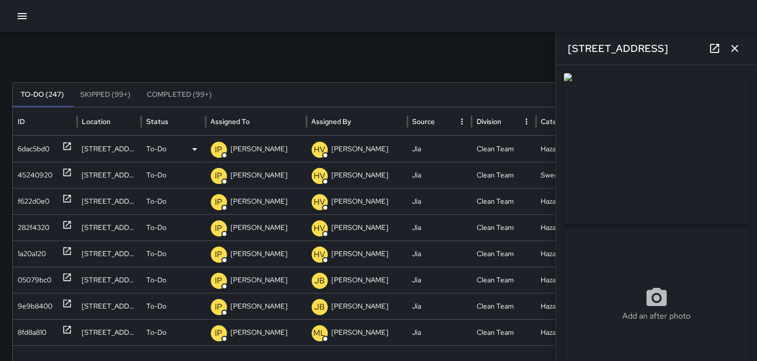
type input "**********"
click at [38, 170] on div "45240920" at bounding box center [35, 175] width 35 height 26
type input "**********"
click at [217, 150] on p "IP" at bounding box center [218, 150] width 7 height 12
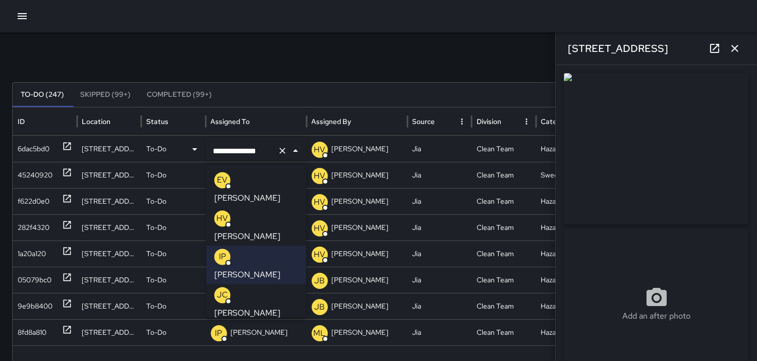
click at [224, 327] on p "MA" at bounding box center [222, 333] width 13 height 12
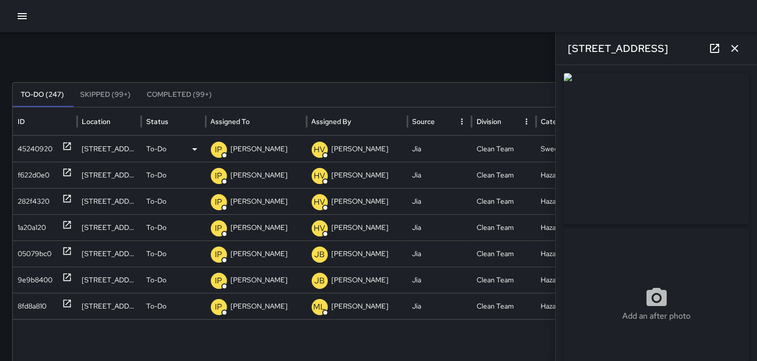
click at [34, 143] on div "45240920" at bounding box center [35, 149] width 35 height 26
click at [37, 164] on div "f622d0e0" at bounding box center [34, 175] width 32 height 26
type input "**********"
click at [38, 194] on div "282f4320" at bounding box center [34, 202] width 32 height 26
click at [35, 219] on div "1a20a120" at bounding box center [32, 228] width 28 height 26
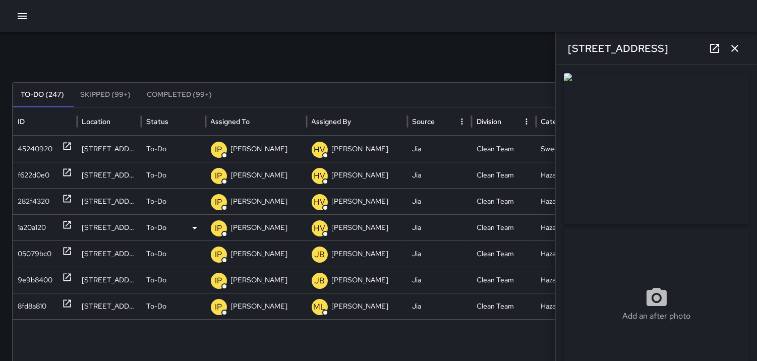
type input "**********"
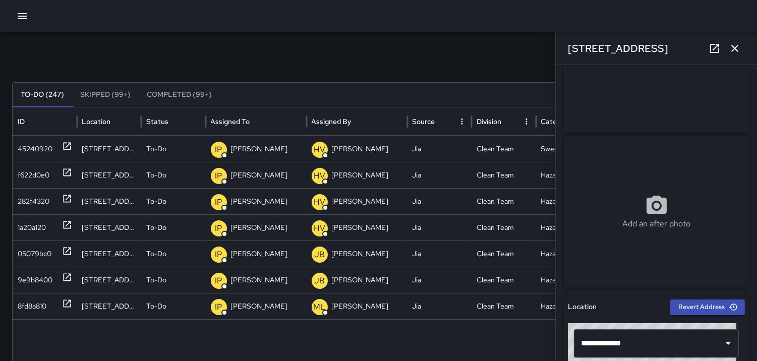
scroll to position [112, 0]
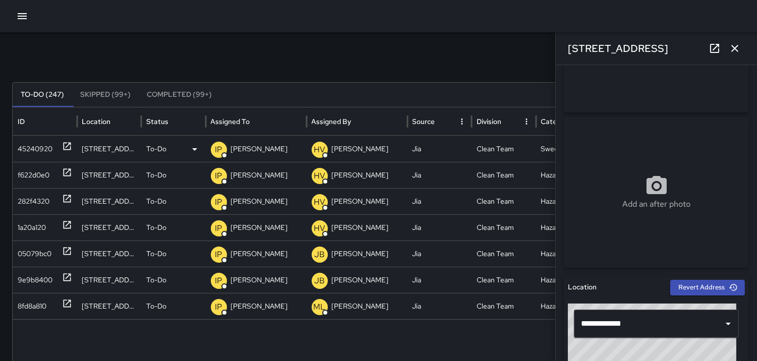
click at [193, 149] on icon at bounding box center [195, 149] width 12 height 12
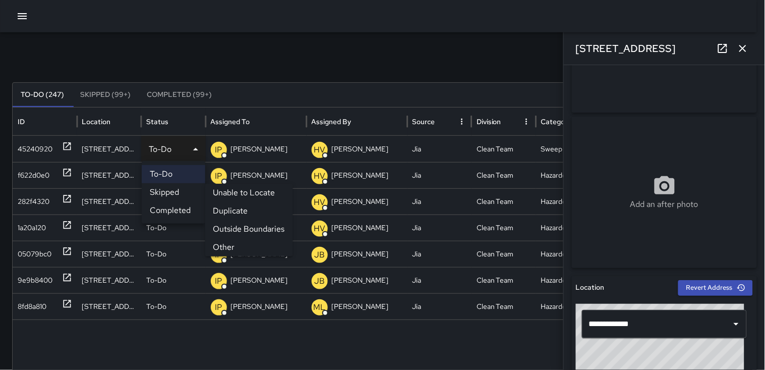
click at [230, 208] on li "Duplicate" at bounding box center [249, 211] width 88 height 18
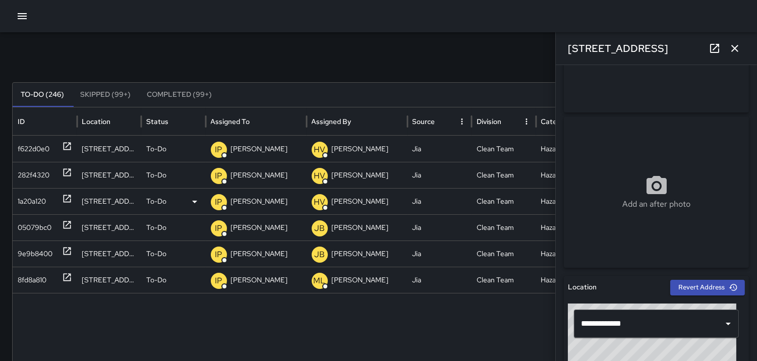
click at [35, 198] on div "1a20a120" at bounding box center [32, 202] width 28 height 26
click at [732, 47] on icon "button" at bounding box center [735, 48] width 12 height 12
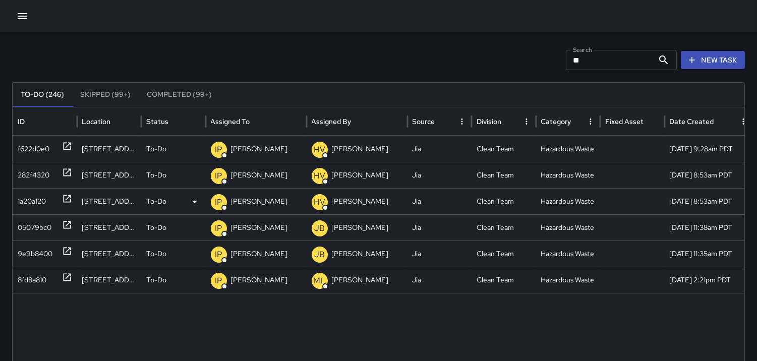
click at [46, 195] on div "1a20a120" at bounding box center [32, 202] width 28 height 26
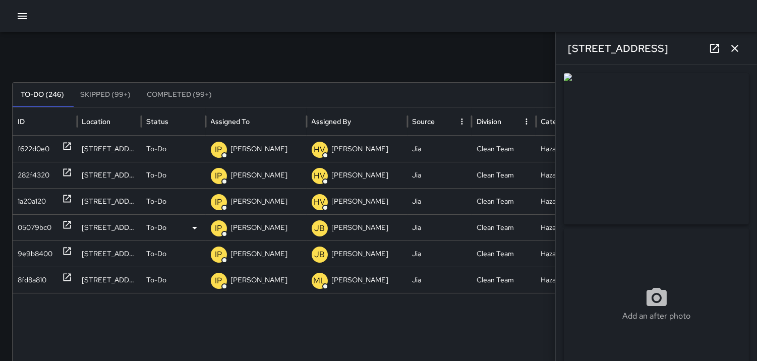
click at [36, 224] on div "05079bc0" at bounding box center [35, 228] width 34 height 26
type input "**********"
click at [40, 249] on div "9e9b8400" at bounding box center [35, 254] width 35 height 26
type input "**********"
click at [42, 275] on div "8fd8a810" at bounding box center [32, 280] width 29 height 26
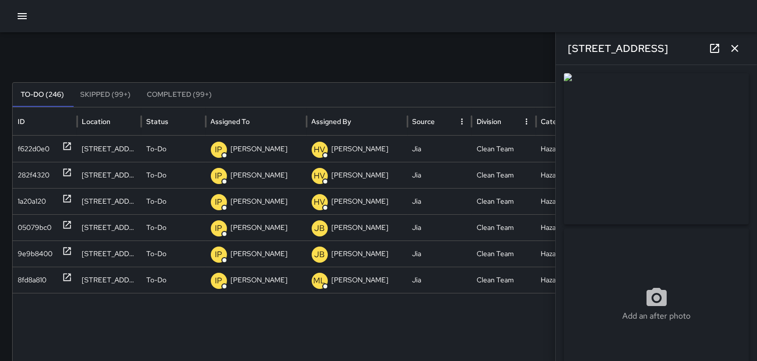
click at [678, 175] on img at bounding box center [656, 148] width 185 height 151
drag, startPoint x: 692, startPoint y: 169, endPoint x: 737, endPoint y: 47, distance: 129.4
click at [737, 47] on icon "button" at bounding box center [735, 48] width 12 height 12
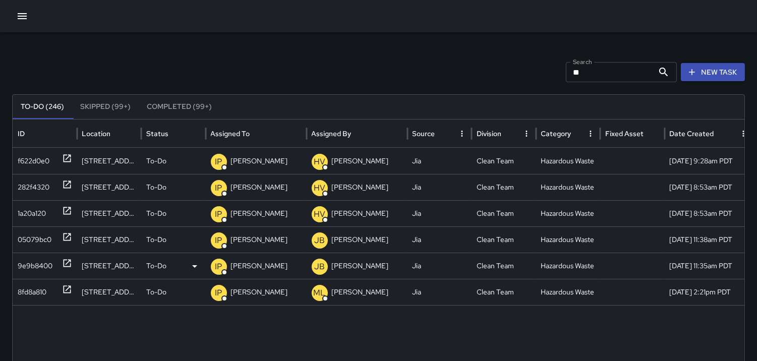
scroll to position [0, 0]
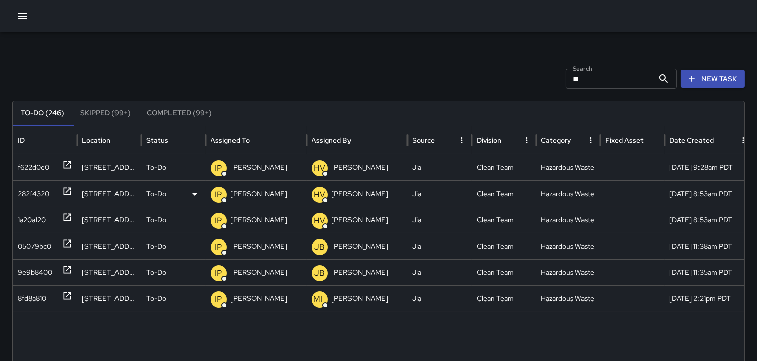
click at [34, 192] on div "282f4320" at bounding box center [34, 194] width 32 height 26
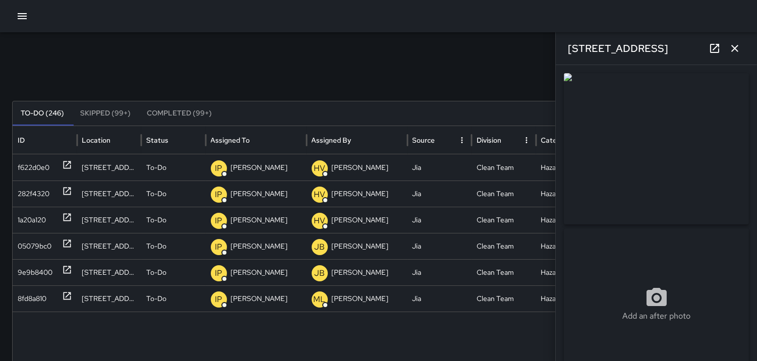
click at [655, 173] on img at bounding box center [656, 148] width 185 height 151
click at [41, 218] on div "1a20a120" at bounding box center [32, 220] width 28 height 26
click at [43, 194] on div "282f4320" at bounding box center [34, 194] width 32 height 26
type input "**********"
click at [194, 196] on icon at bounding box center [195, 194] width 12 height 12
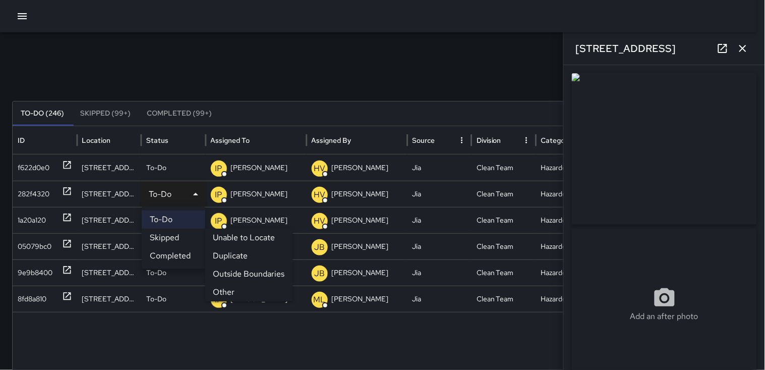
click at [229, 256] on li "Duplicate" at bounding box center [249, 256] width 88 height 18
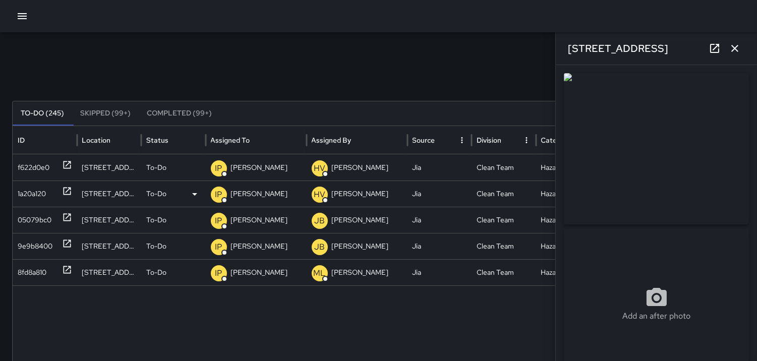
click at [36, 191] on div "1a20a120" at bounding box center [32, 194] width 28 height 26
type input "**********"
click at [197, 195] on icon at bounding box center [195, 194] width 12 height 12
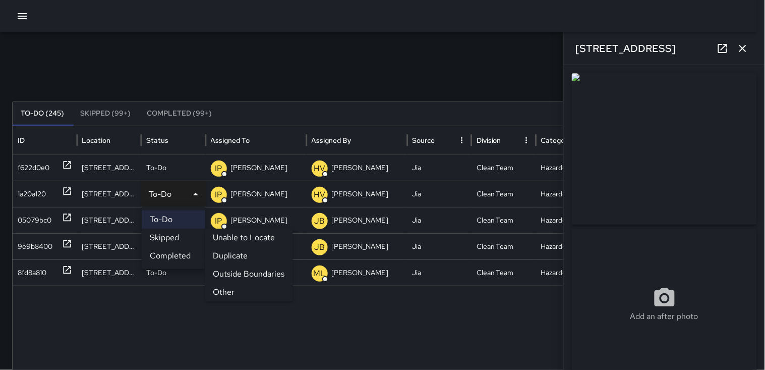
click at [246, 255] on li "Duplicate" at bounding box center [249, 256] width 88 height 18
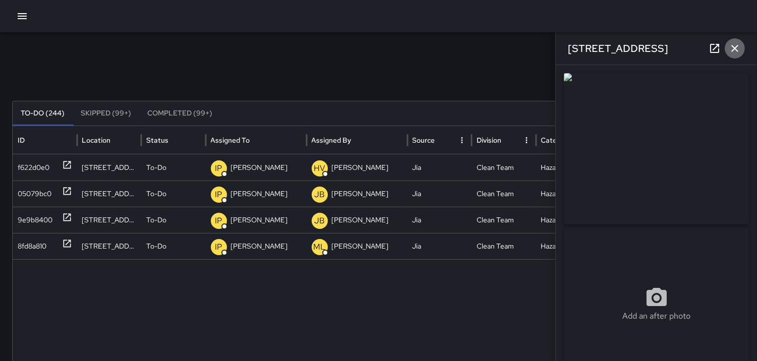
click at [735, 52] on icon "button" at bounding box center [735, 48] width 12 height 12
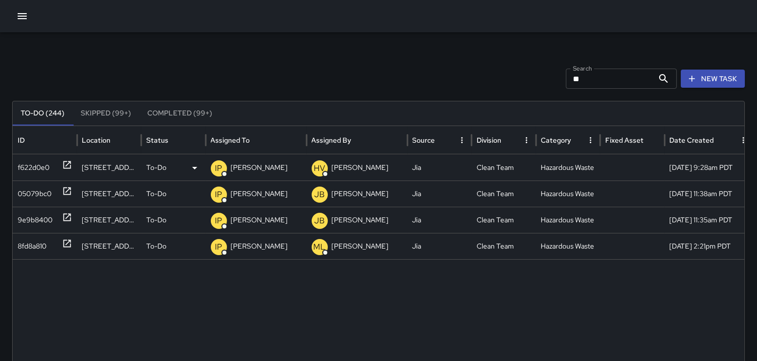
click at [38, 163] on div "f622d0e0" at bounding box center [34, 168] width 32 height 26
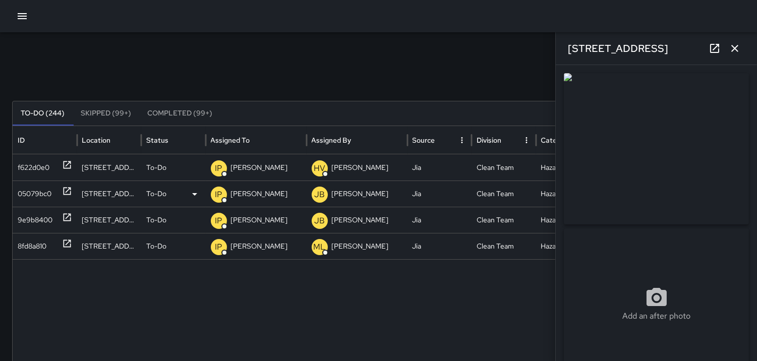
click at [32, 188] on div "05079bc0" at bounding box center [35, 194] width 34 height 26
click at [40, 238] on div "8fd8a810" at bounding box center [32, 246] width 29 height 26
click at [690, 157] on img at bounding box center [656, 148] width 185 height 151
click at [658, 173] on img at bounding box center [656, 148] width 185 height 151
click at [732, 50] on icon "button" at bounding box center [734, 48] width 7 height 7
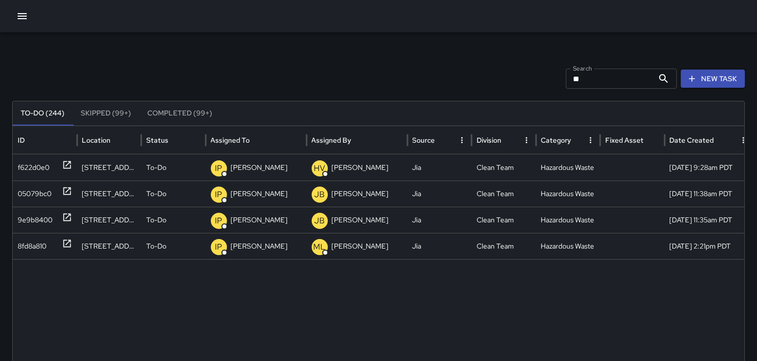
click at [601, 73] on input "**" at bounding box center [610, 79] width 88 height 20
type input "*"
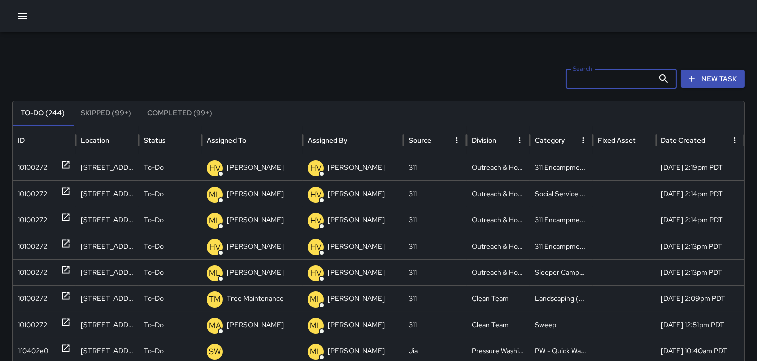
click at [580, 71] on label "Search" at bounding box center [582, 68] width 19 height 9
click at [580, 71] on input "Search" at bounding box center [610, 79] width 88 height 20
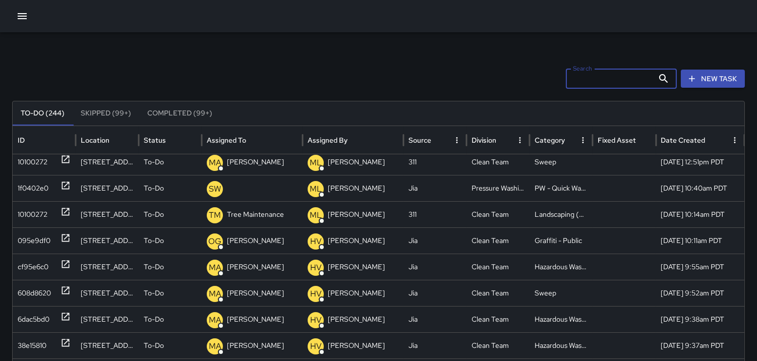
scroll to position [157, 0]
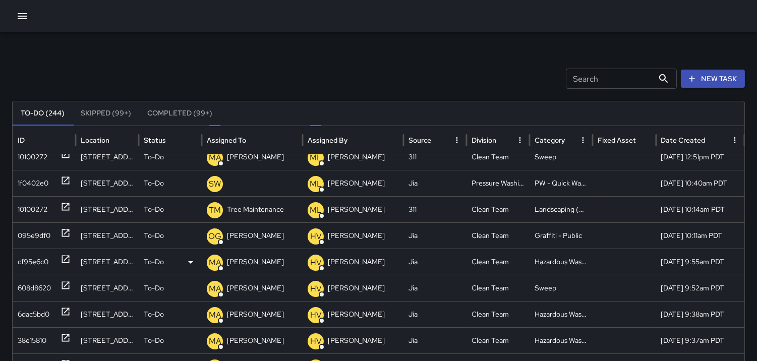
click at [33, 258] on div "cf95e6c0" at bounding box center [33, 262] width 31 height 26
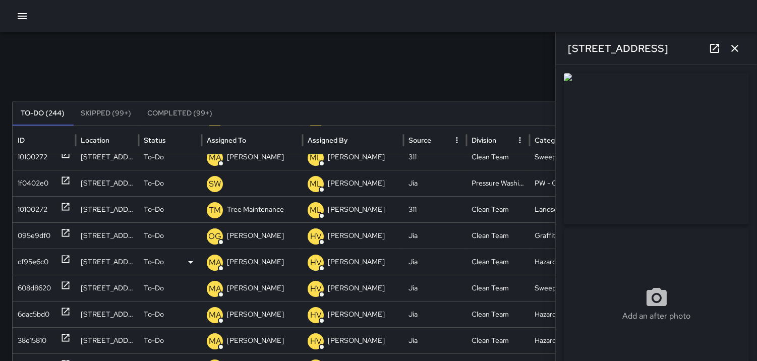
type input "**********"
click at [641, 136] on img at bounding box center [656, 148] width 185 height 151
click at [30, 234] on div "095e9df0" at bounding box center [34, 236] width 33 height 26
type input "**********"
click at [37, 205] on div "10100272" at bounding box center [33, 210] width 30 height 26
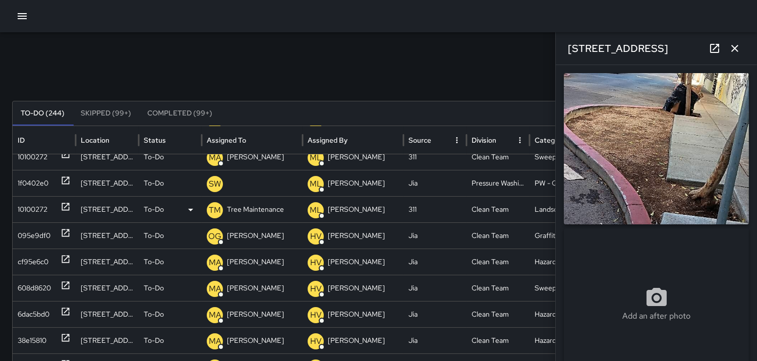
type input "**********"
click at [38, 179] on div "1f0402e0" at bounding box center [33, 183] width 31 height 26
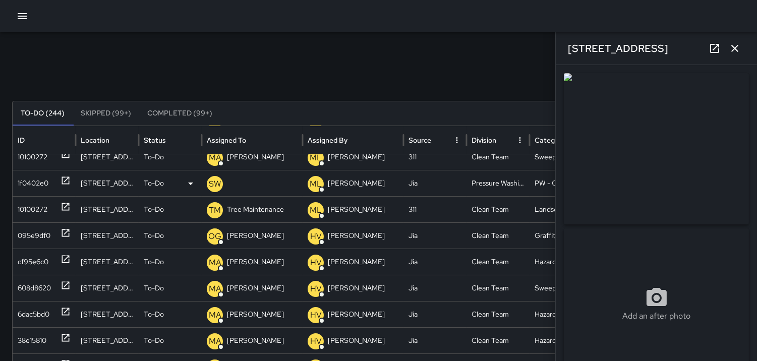
type input "**********"
click at [34, 228] on div "095e9df0" at bounding box center [34, 236] width 33 height 26
type input "**********"
click at [38, 258] on div "cf95e6c0" at bounding box center [33, 262] width 31 height 26
click at [41, 286] on div "608d8620" at bounding box center [34, 288] width 33 height 26
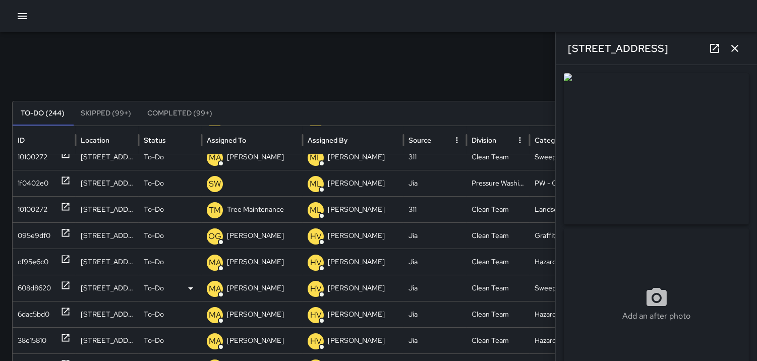
click at [43, 298] on div "608d8620" at bounding box center [34, 288] width 33 height 26
click at [44, 307] on div "6dac5bd0" at bounding box center [34, 315] width 32 height 26
type input "**********"
click at [46, 331] on div "38e15810" at bounding box center [32, 341] width 29 height 26
type input "**********"
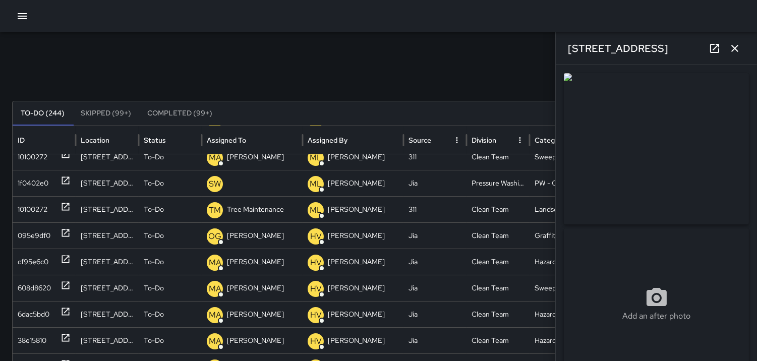
click at [735, 47] on icon "button" at bounding box center [735, 48] width 12 height 12
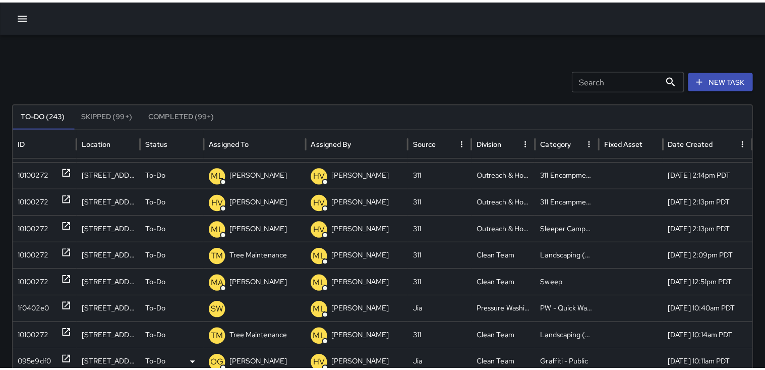
scroll to position [0, 0]
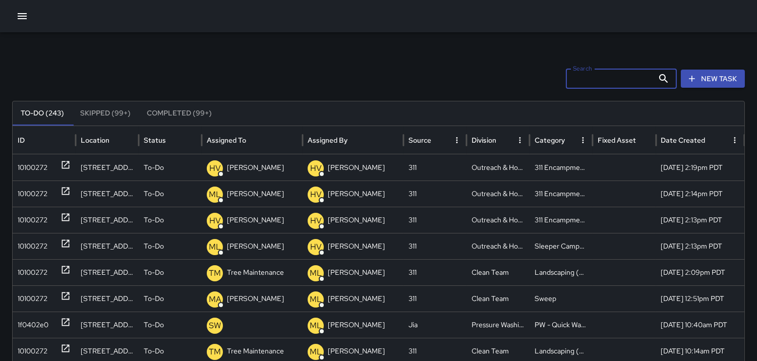
click at [576, 75] on input "Search" at bounding box center [610, 79] width 88 height 20
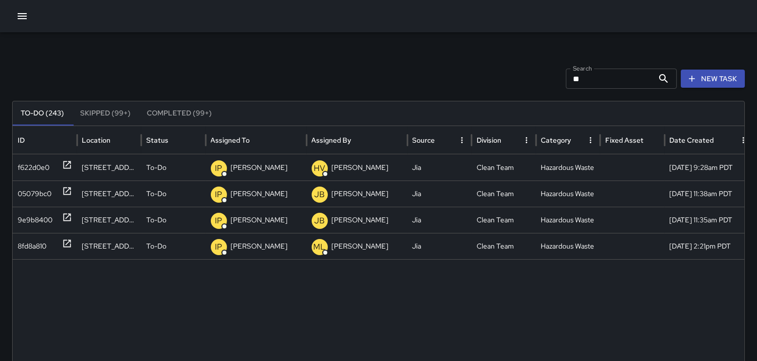
click at [592, 70] on label "Search" at bounding box center [582, 68] width 19 height 9
click at [596, 70] on input "**" at bounding box center [610, 79] width 88 height 20
type input "*"
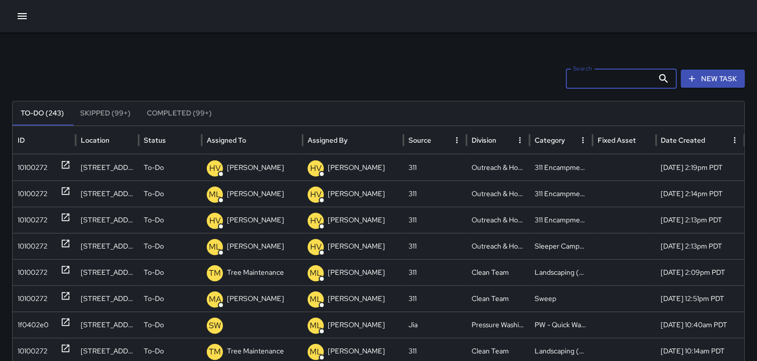
click at [25, 14] on icon "button" at bounding box center [22, 16] width 12 height 12
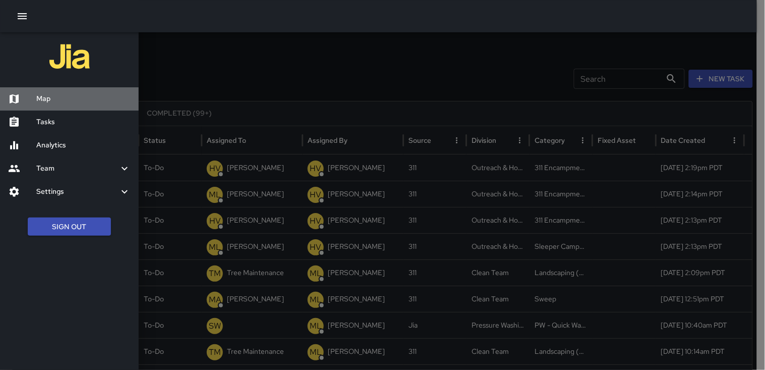
click at [55, 93] on h6 "Map" at bounding box center [83, 98] width 94 height 11
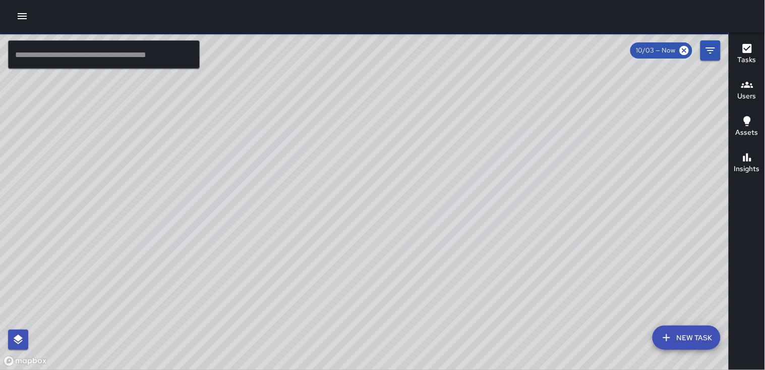
click at [747, 89] on icon "button" at bounding box center [747, 85] width 12 height 12
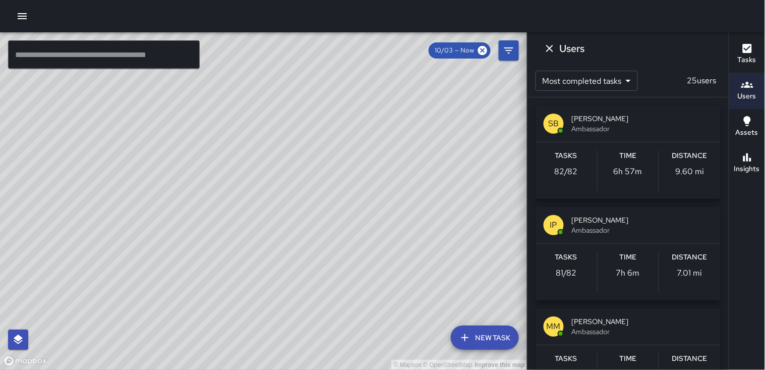
click at [679, 163] on div "Distance 9.60 mi" at bounding box center [690, 170] width 62 height 40
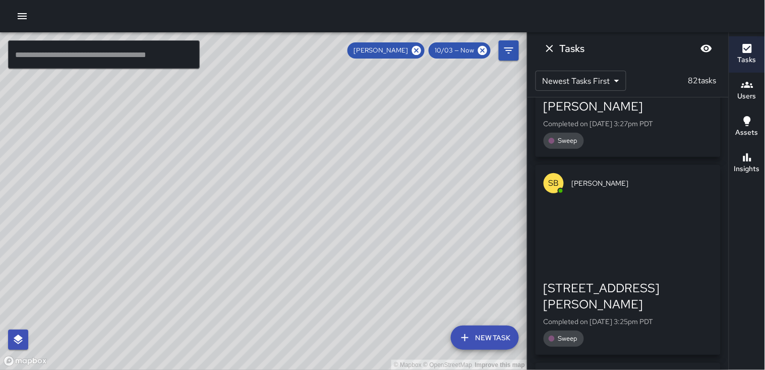
scroll to position [392, 0]
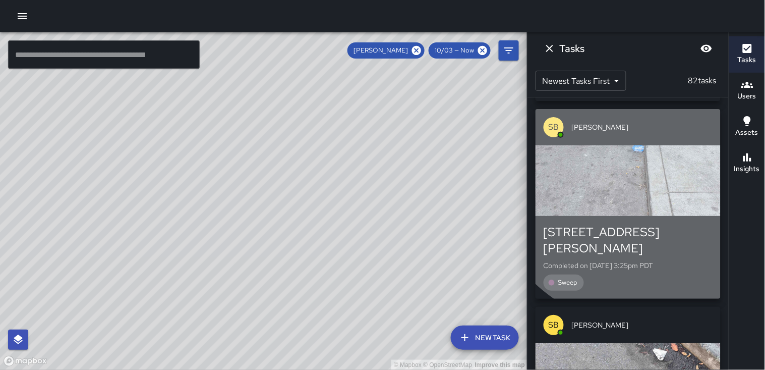
click at [639, 145] on div "button" at bounding box center [627, 180] width 185 height 71
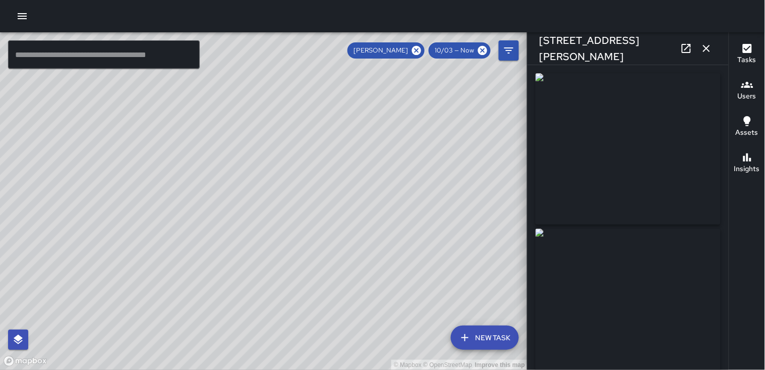
type input "**********"
click at [703, 45] on icon "button" at bounding box center [706, 48] width 7 height 7
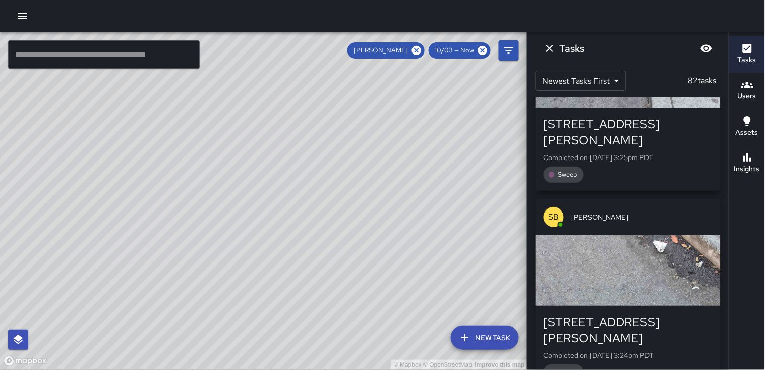
scroll to position [504, 0]
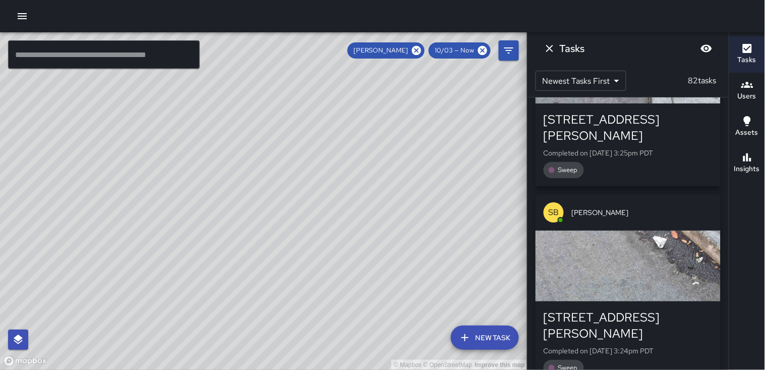
click at [682, 230] on div "button" at bounding box center [627, 265] width 185 height 71
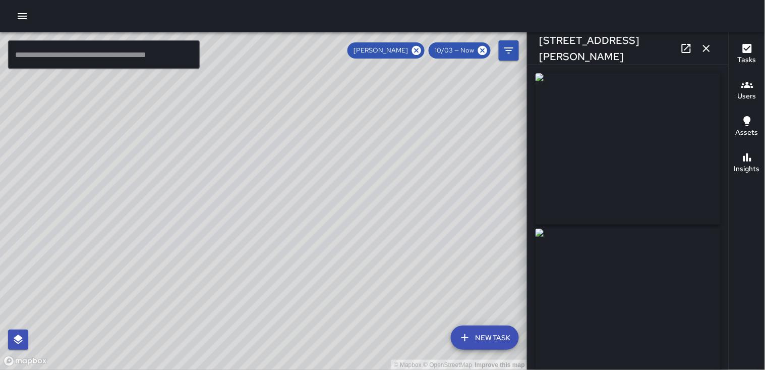
type input "**********"
click at [667, 121] on img at bounding box center [627, 148] width 185 height 151
click at [707, 47] on icon "button" at bounding box center [706, 48] width 12 height 12
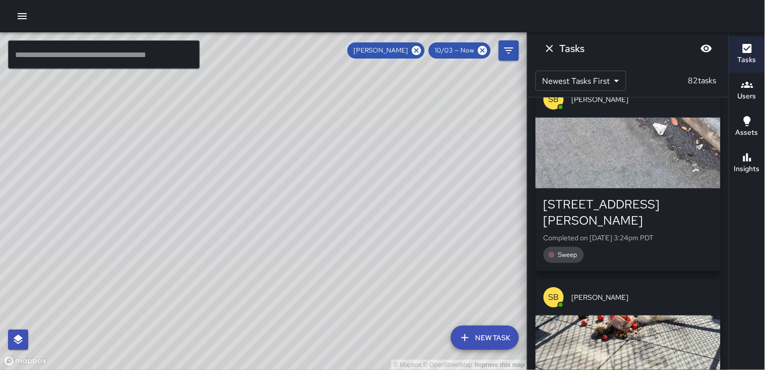
scroll to position [672, 0]
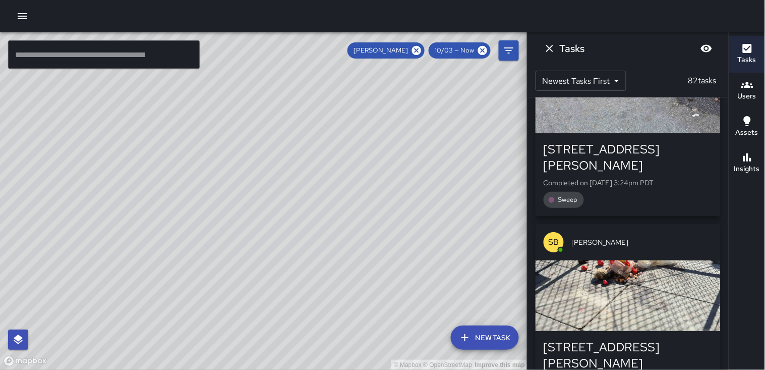
click at [627, 260] on div "button" at bounding box center [627, 295] width 185 height 71
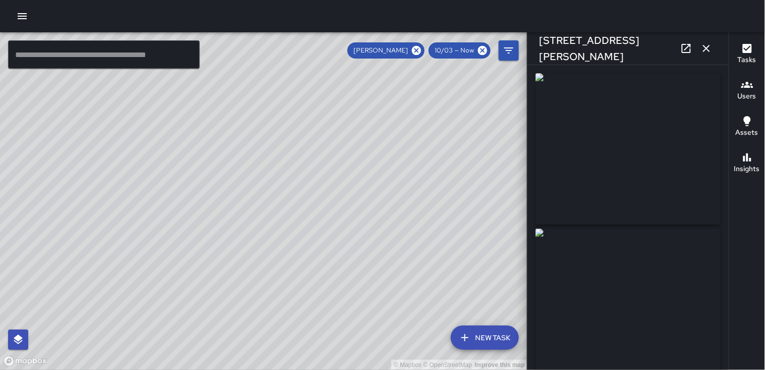
type input "**********"
click at [707, 49] on icon "button" at bounding box center [706, 48] width 7 height 7
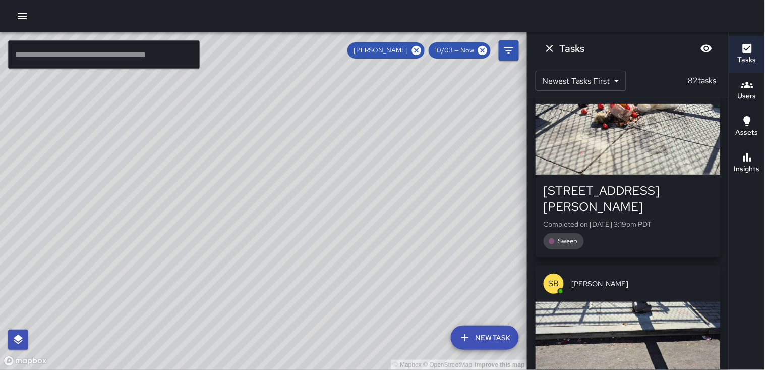
scroll to position [840, 0]
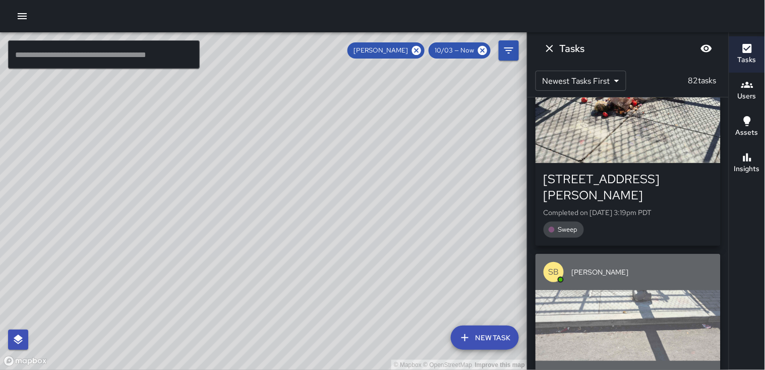
click at [618, 290] on div "button" at bounding box center [627, 325] width 185 height 71
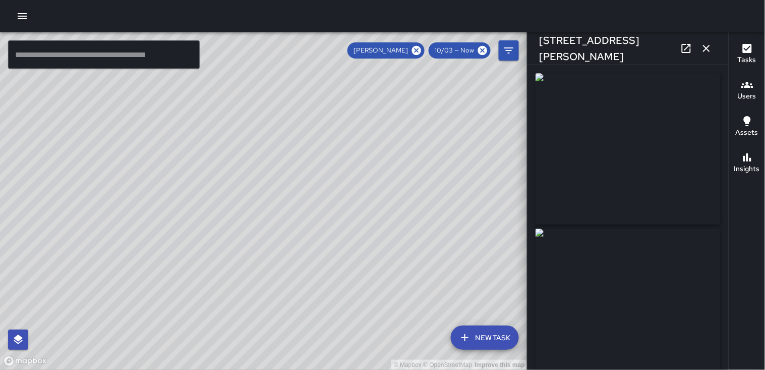
type input "**********"
click at [711, 48] on icon "button" at bounding box center [706, 48] width 12 height 12
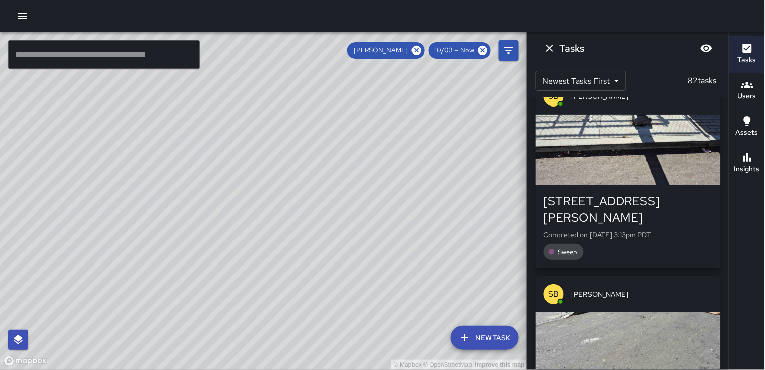
scroll to position [1064, 0]
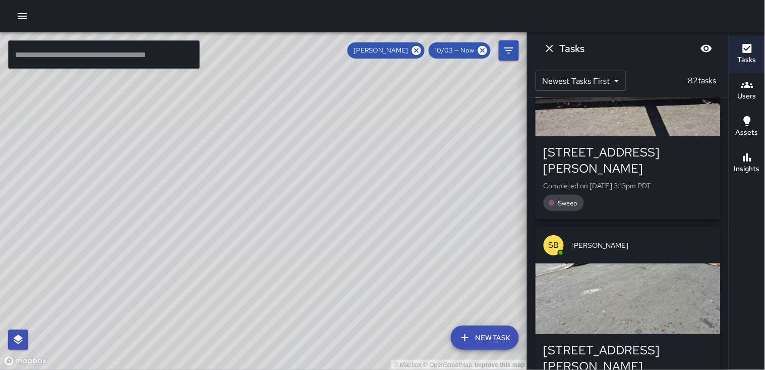
click at [650, 263] on div "button" at bounding box center [627, 298] width 185 height 71
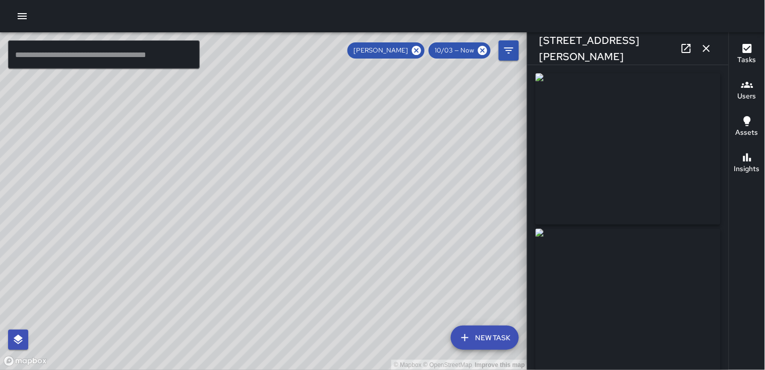
click at [620, 175] on img at bounding box center [627, 148] width 185 height 151
click at [612, 287] on img at bounding box center [627, 303] width 185 height 151
click at [706, 51] on icon "button" at bounding box center [706, 48] width 12 height 12
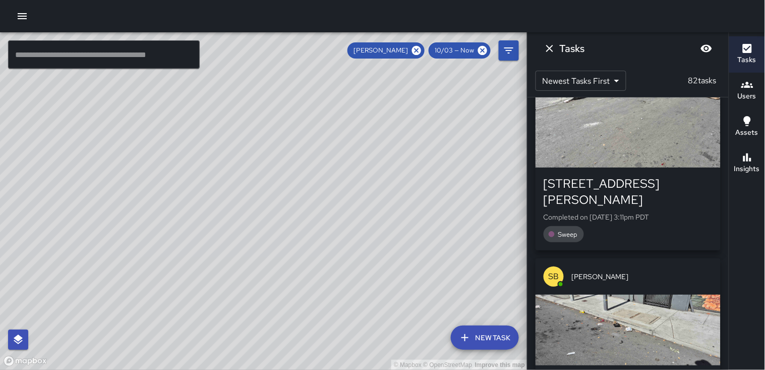
scroll to position [1232, 0]
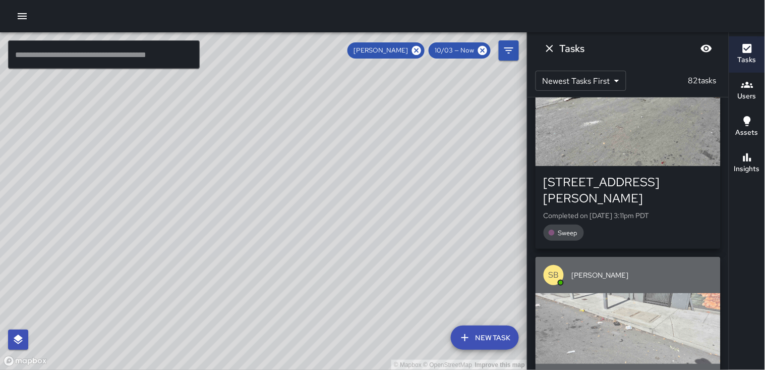
click at [608, 293] on div "button" at bounding box center [627, 328] width 185 height 71
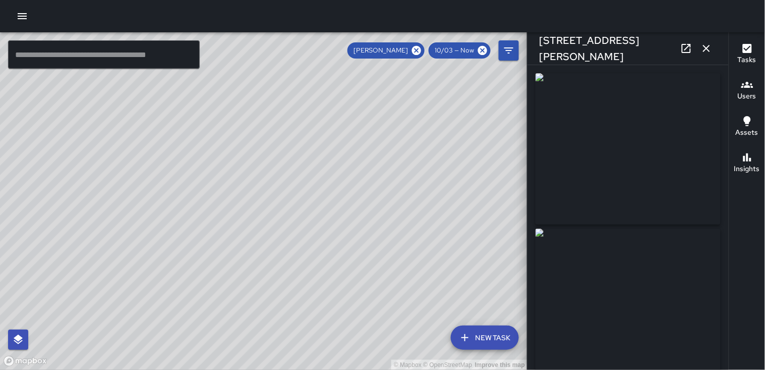
type input "**********"
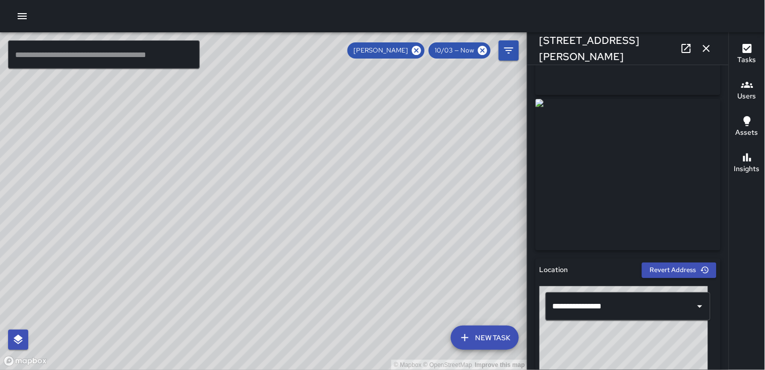
scroll to position [168, 0]
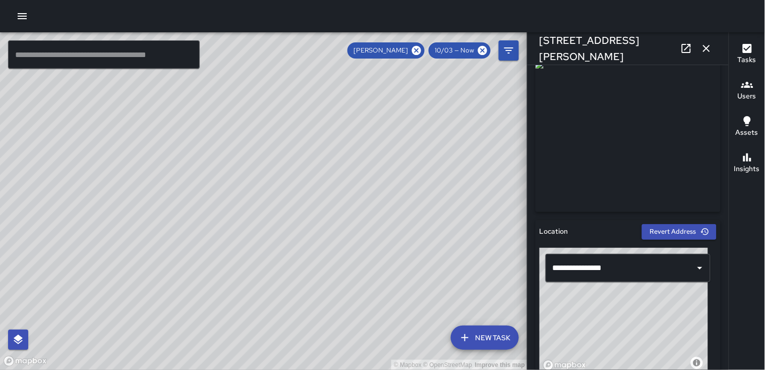
click at [708, 48] on icon "button" at bounding box center [706, 48] width 12 height 12
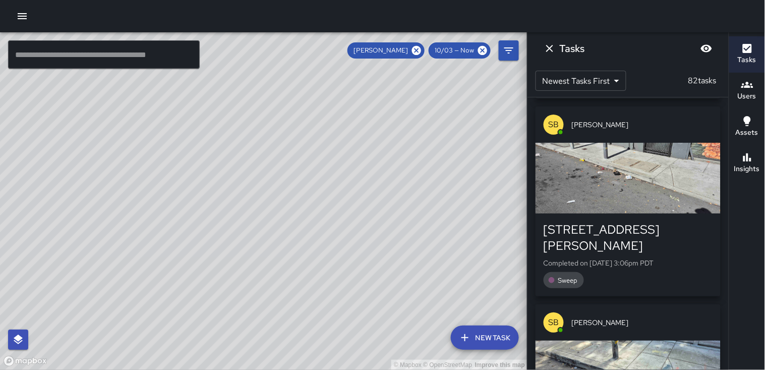
scroll to position [1400, 0]
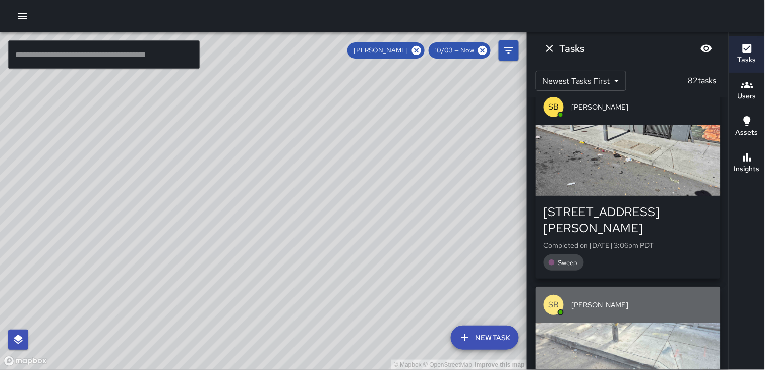
click at [604, 323] on div "button" at bounding box center [627, 358] width 185 height 71
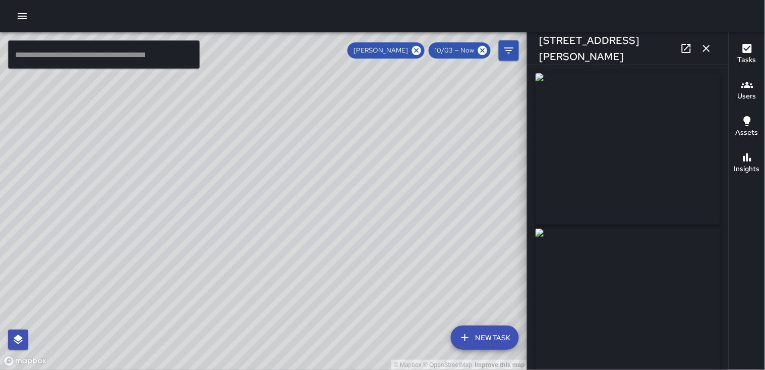
type input "**********"
click at [703, 51] on icon "button" at bounding box center [706, 48] width 12 height 12
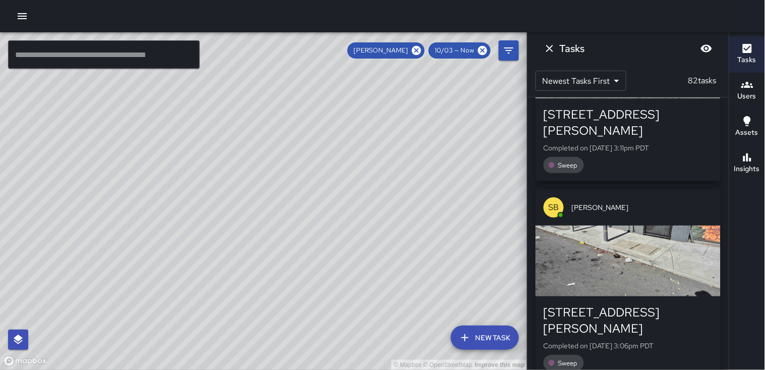
scroll to position [1288, 0]
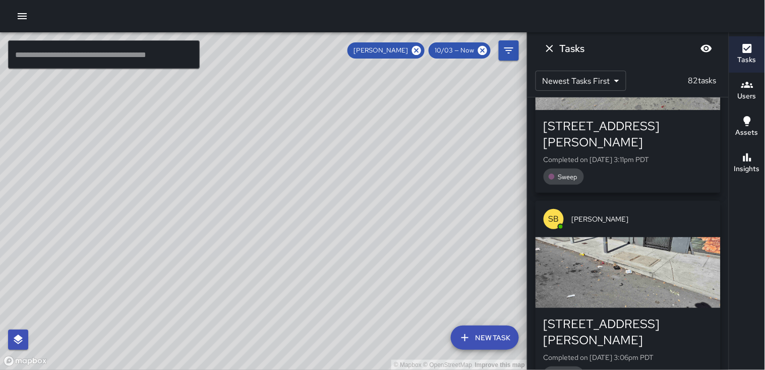
click at [617, 214] on span "[PERSON_NAME]" at bounding box center [642, 219] width 141 height 10
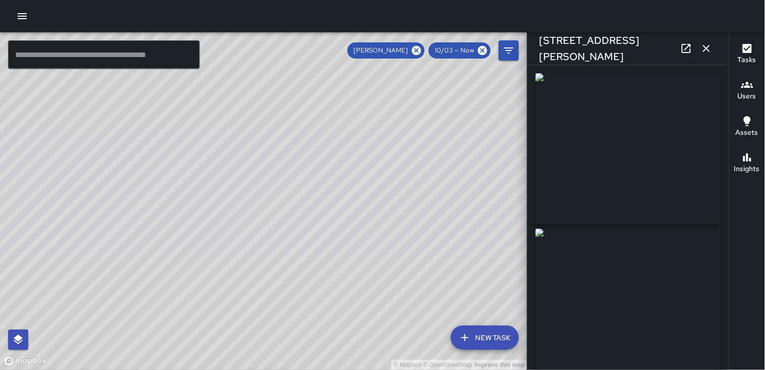
click at [706, 49] on icon "button" at bounding box center [706, 48] width 7 height 7
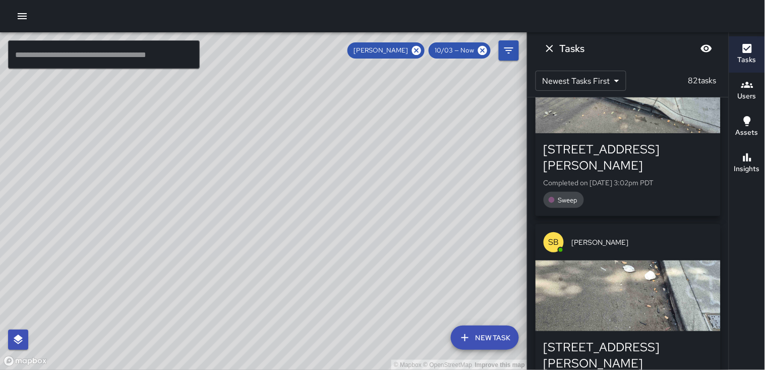
scroll to position [1681, 0]
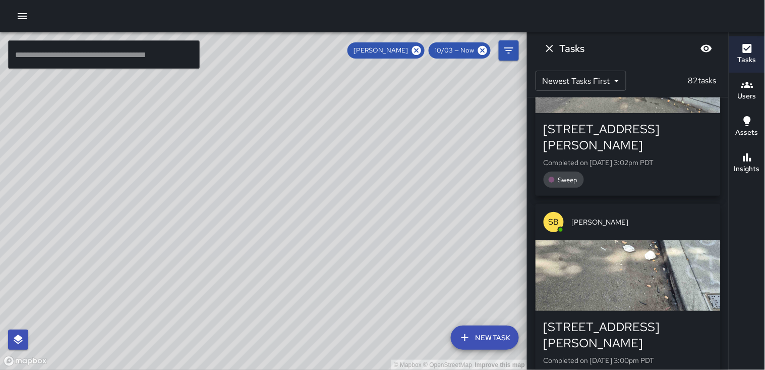
click at [624, 240] on div "button" at bounding box center [627, 275] width 185 height 71
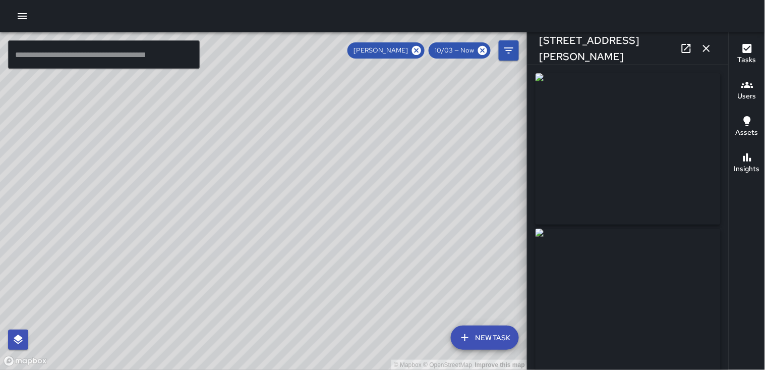
click at [711, 44] on icon "button" at bounding box center [706, 48] width 12 height 12
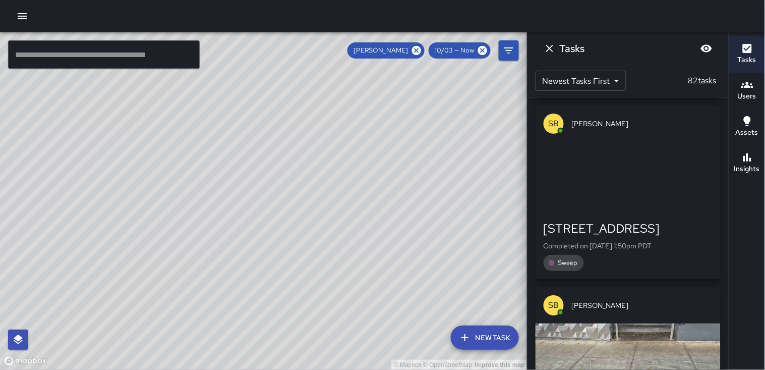
scroll to position [4762, 0]
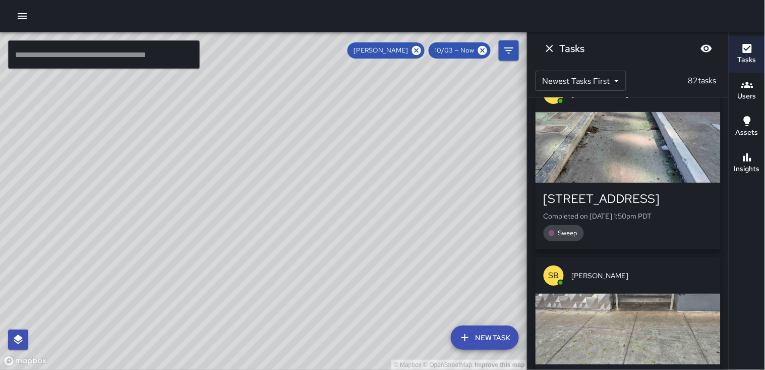
click at [616, 293] on div "button" at bounding box center [627, 328] width 185 height 71
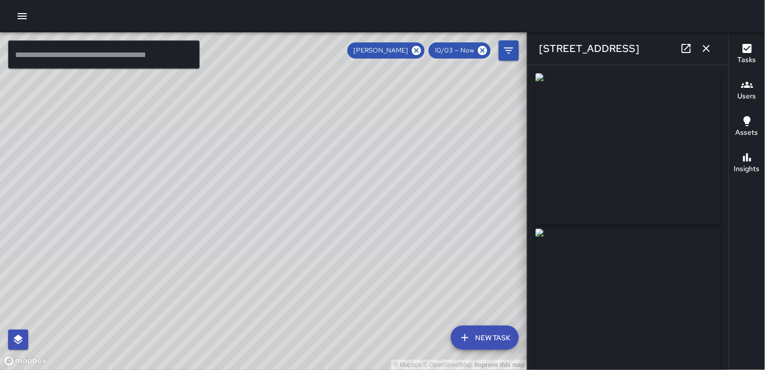
type input "**********"
click at [631, 313] on img at bounding box center [627, 303] width 185 height 151
click at [700, 48] on icon "button" at bounding box center [706, 48] width 12 height 12
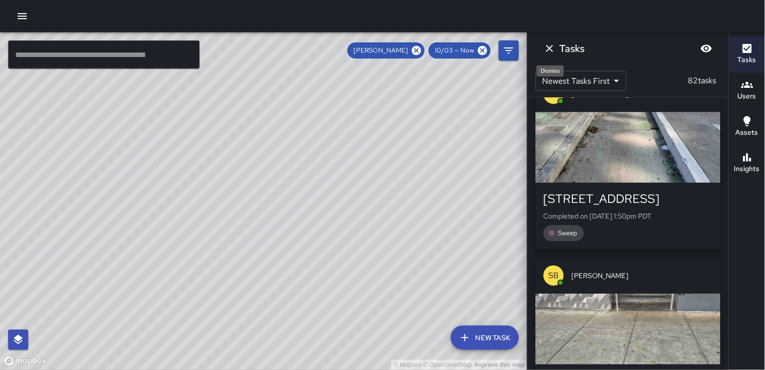
click at [552, 50] on icon "Dismiss" at bounding box center [550, 48] width 12 height 12
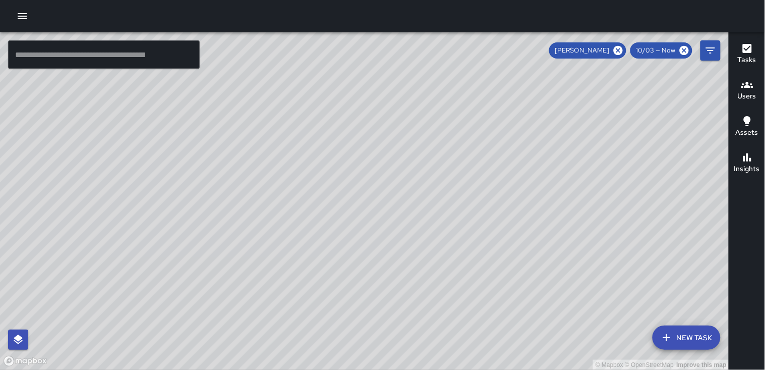
drag, startPoint x: 492, startPoint y: 294, endPoint x: 436, endPoint y: 256, distance: 67.8
click at [435, 259] on div "© Mapbox © OpenStreetMap Improve this map" at bounding box center [364, 200] width 729 height 337
click at [623, 48] on icon at bounding box center [618, 50] width 9 height 9
drag, startPoint x: 412, startPoint y: 96, endPoint x: 475, endPoint y: 123, distance: 68.3
click at [475, 123] on div "© Mapbox © OpenStreetMap Improve this map" at bounding box center [364, 200] width 729 height 337
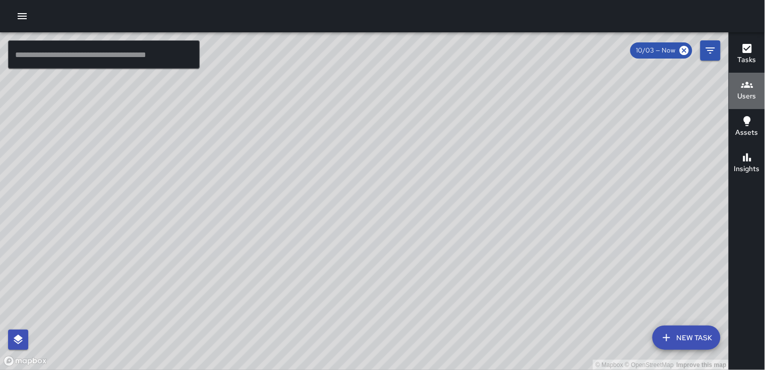
click at [752, 90] on icon "button" at bounding box center [747, 85] width 12 height 12
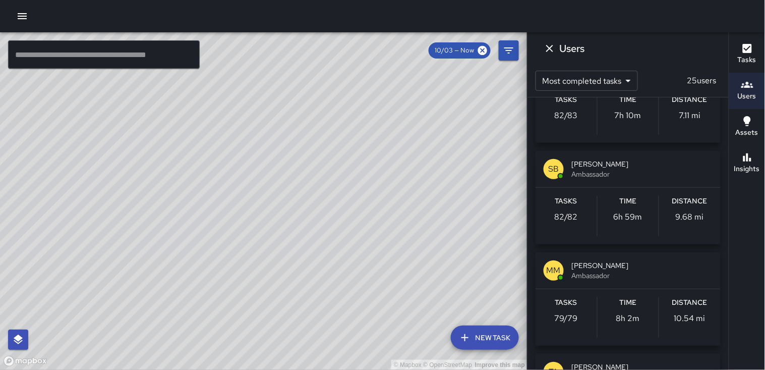
scroll to position [112, 0]
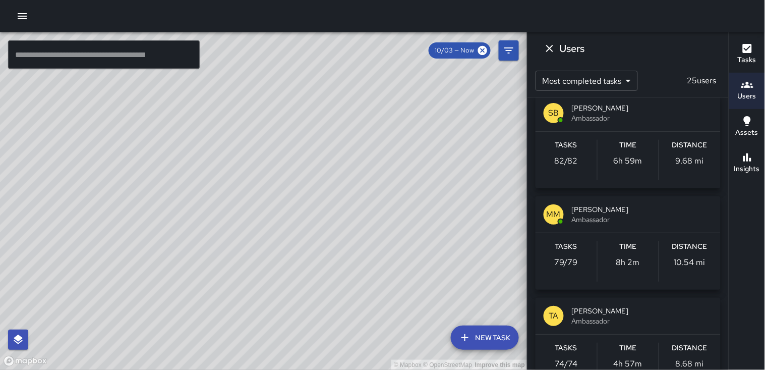
click at [687, 248] on h6 "Distance" at bounding box center [689, 246] width 35 height 11
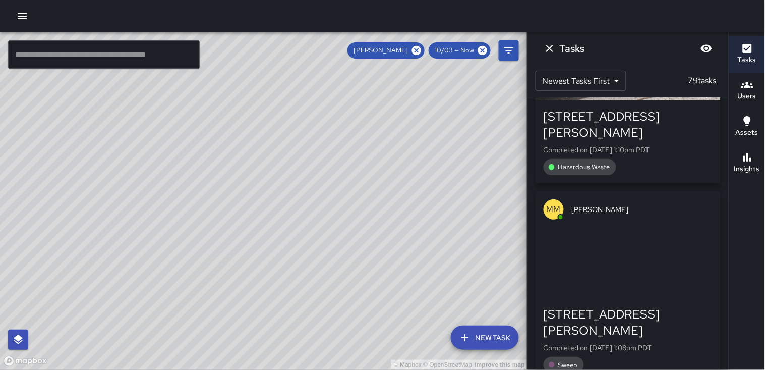
scroll to position [5658, 0]
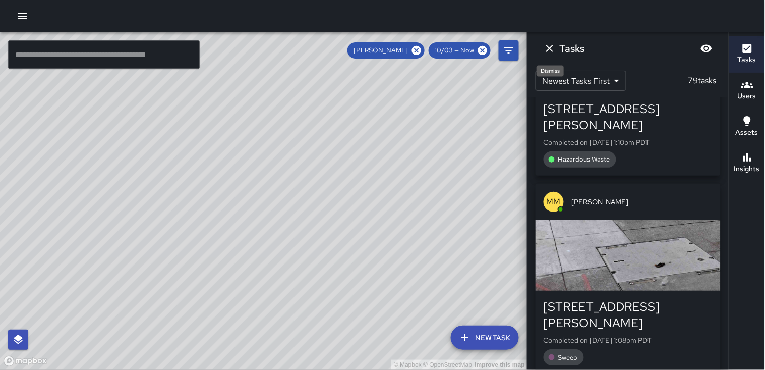
click at [550, 44] on icon "Dismiss" at bounding box center [550, 48] width 12 height 12
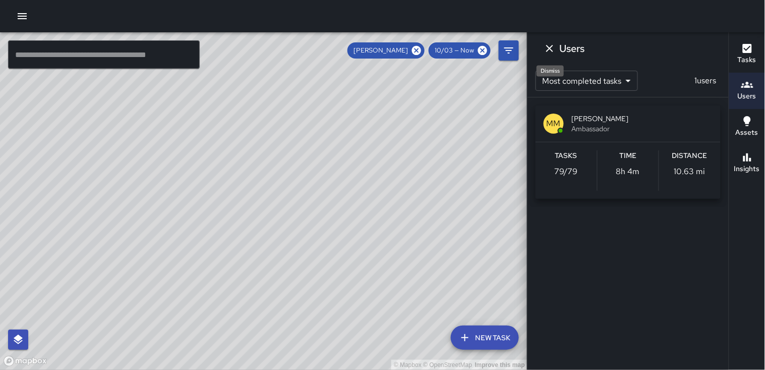
click at [547, 49] on icon "Dismiss" at bounding box center [550, 48] width 12 height 12
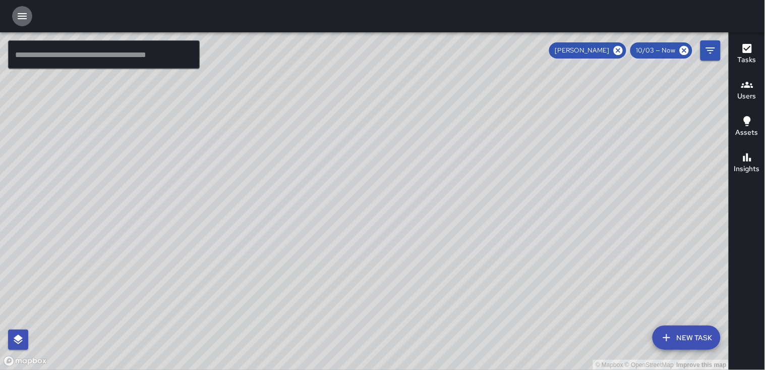
click at [25, 18] on icon "button" at bounding box center [22, 16] width 12 height 12
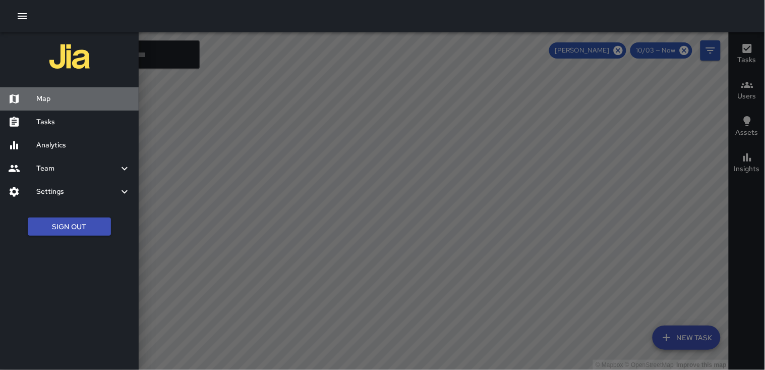
click at [52, 104] on div "Map" at bounding box center [69, 98] width 139 height 23
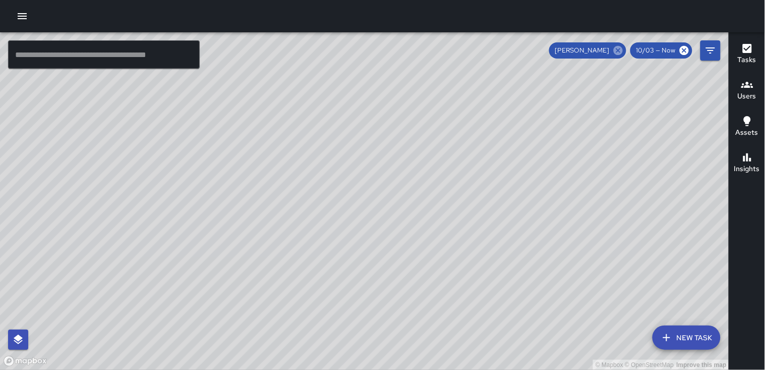
click at [616, 48] on icon at bounding box center [618, 50] width 9 height 9
click at [22, 13] on icon "button" at bounding box center [22, 16] width 12 height 12
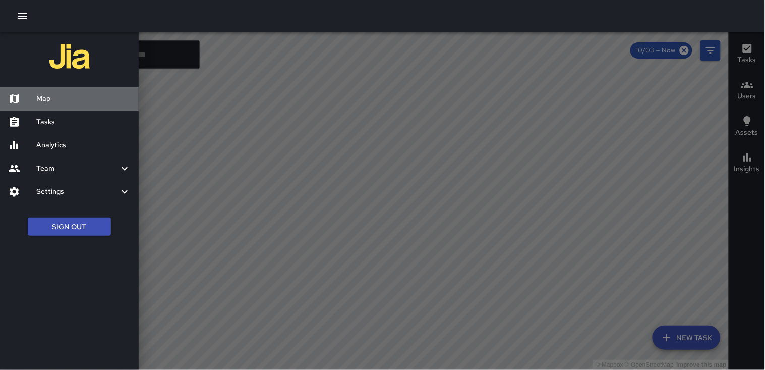
click at [41, 94] on h6 "Map" at bounding box center [83, 98] width 94 height 11
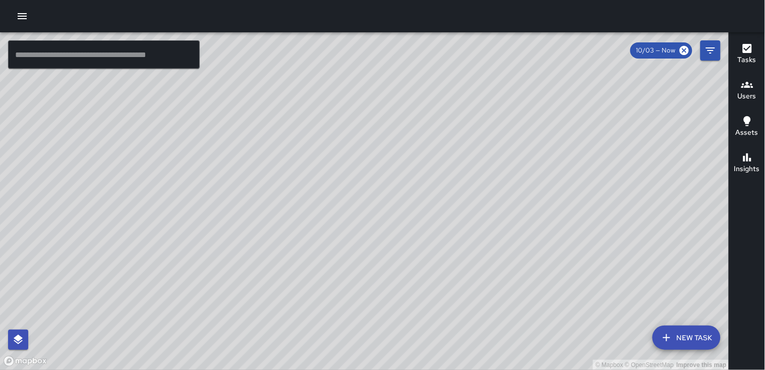
drag, startPoint x: 463, startPoint y: 175, endPoint x: 172, endPoint y: 317, distance: 322.9
click at [172, 325] on div "© Mapbox © OpenStreetMap Improve this map" at bounding box center [364, 200] width 729 height 337
drag, startPoint x: 359, startPoint y: 234, endPoint x: 331, endPoint y: 310, distance: 80.9
click at [331, 313] on div "© Mapbox © OpenStreetMap Improve this map" at bounding box center [364, 200] width 729 height 337
drag, startPoint x: 474, startPoint y: 139, endPoint x: 479, endPoint y: 178, distance: 39.6
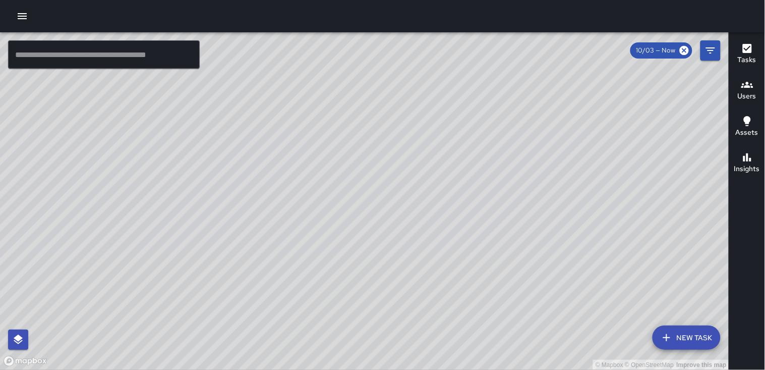
click at [479, 178] on div "© Mapbox © OpenStreetMap Improve this map" at bounding box center [364, 200] width 729 height 337
drag, startPoint x: 493, startPoint y: 174, endPoint x: 514, endPoint y: 162, distance: 24.4
click at [513, 164] on div "© Mapbox © OpenStreetMap Improve this map" at bounding box center [364, 200] width 729 height 337
